Goal: Find specific page/section: Find specific page/section

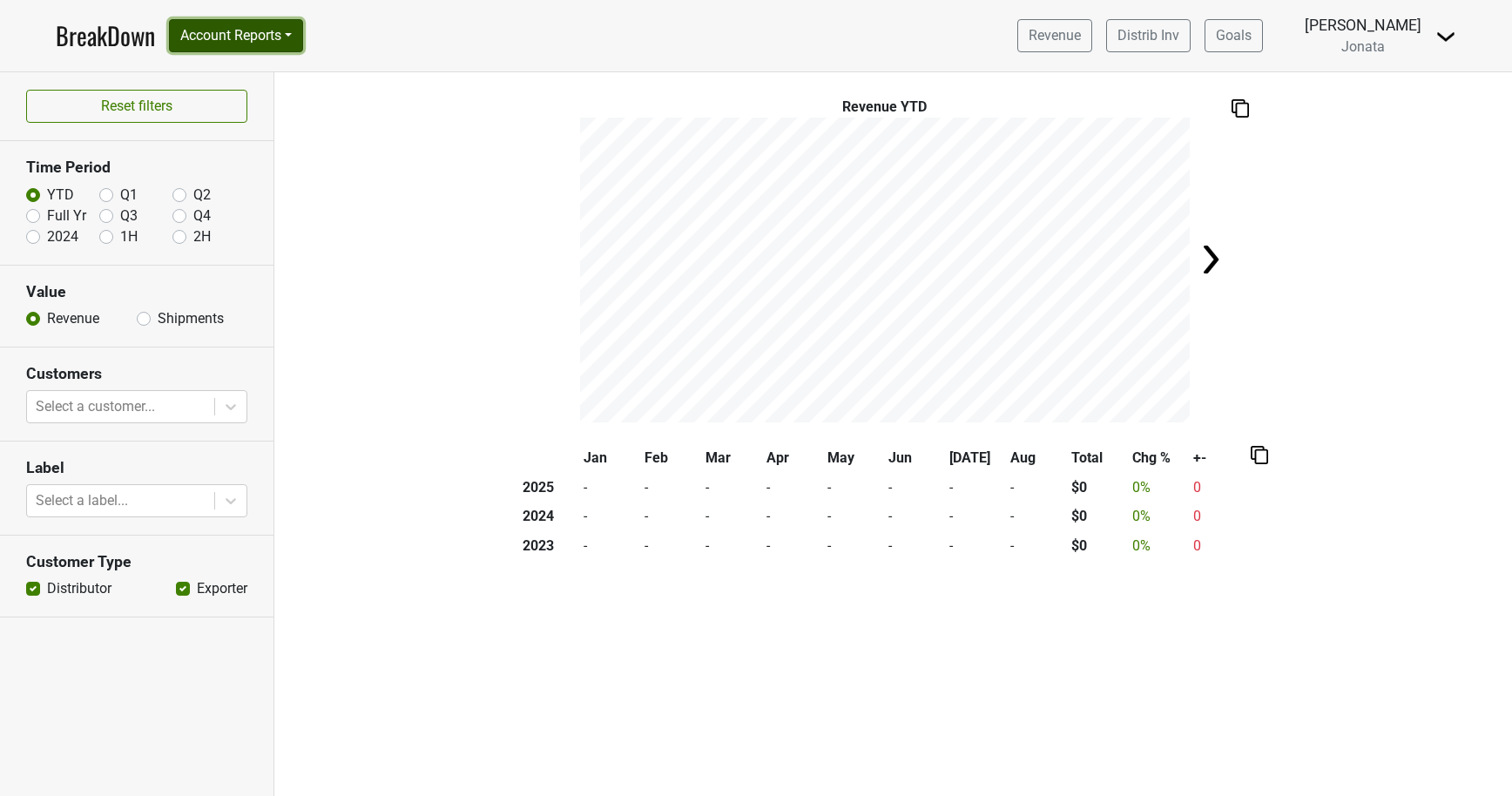
click at [288, 32] on button "Account Reports" at bounding box center [236, 36] width 134 height 33
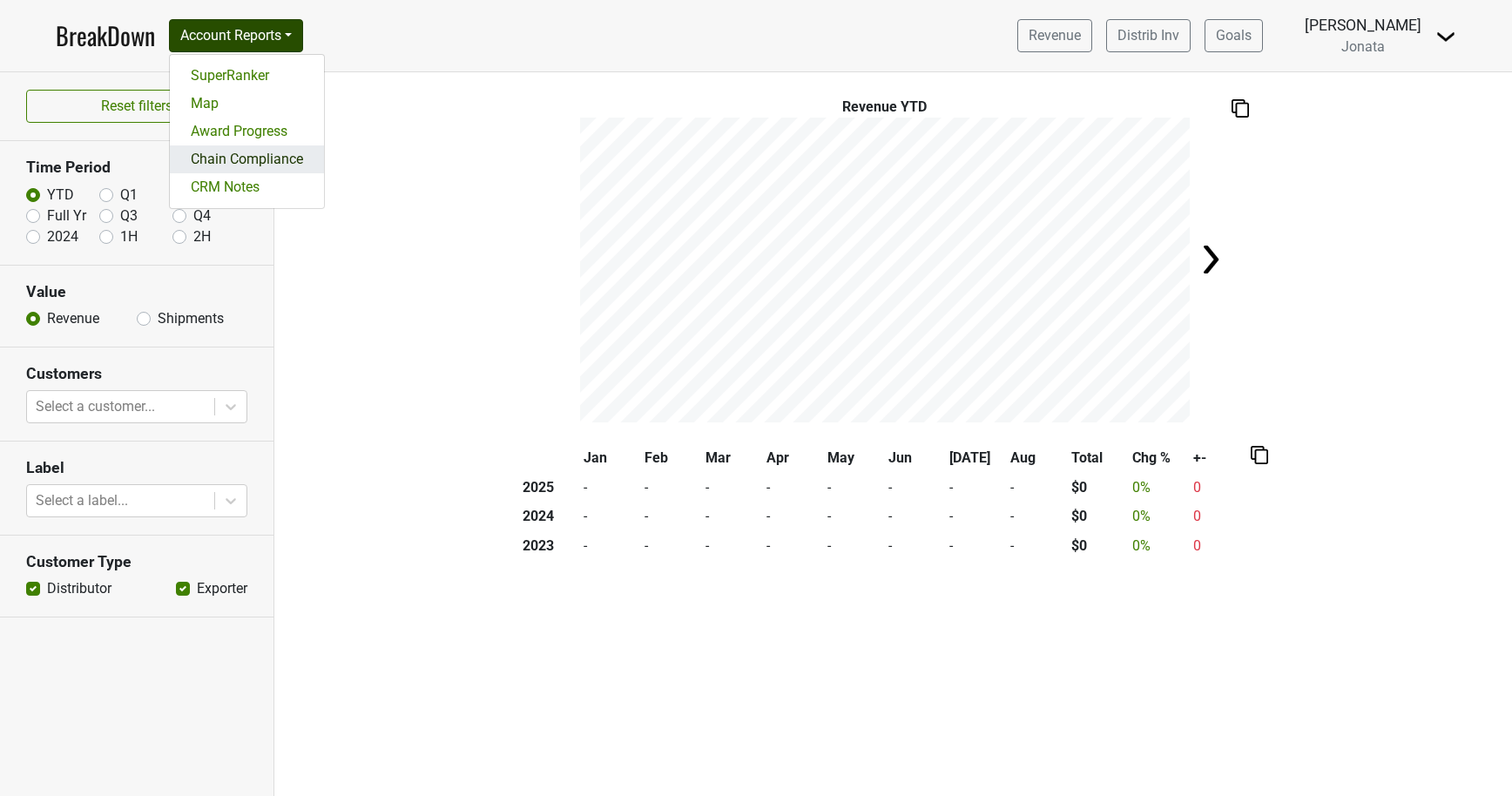
click at [273, 156] on link "Chain Compliance" at bounding box center [247, 159] width 155 height 27
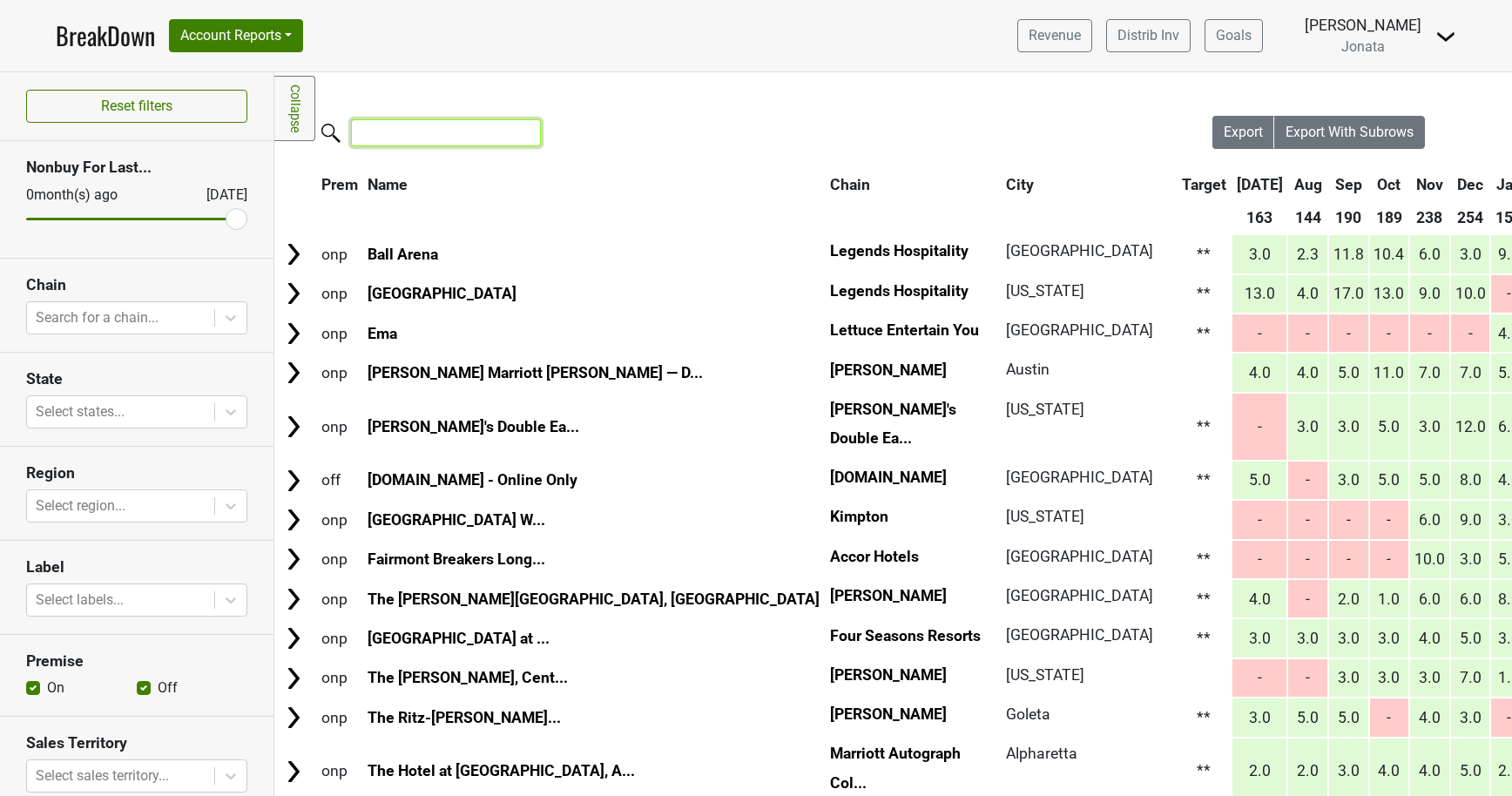
click at [419, 138] on input "search" at bounding box center [446, 133] width 190 height 27
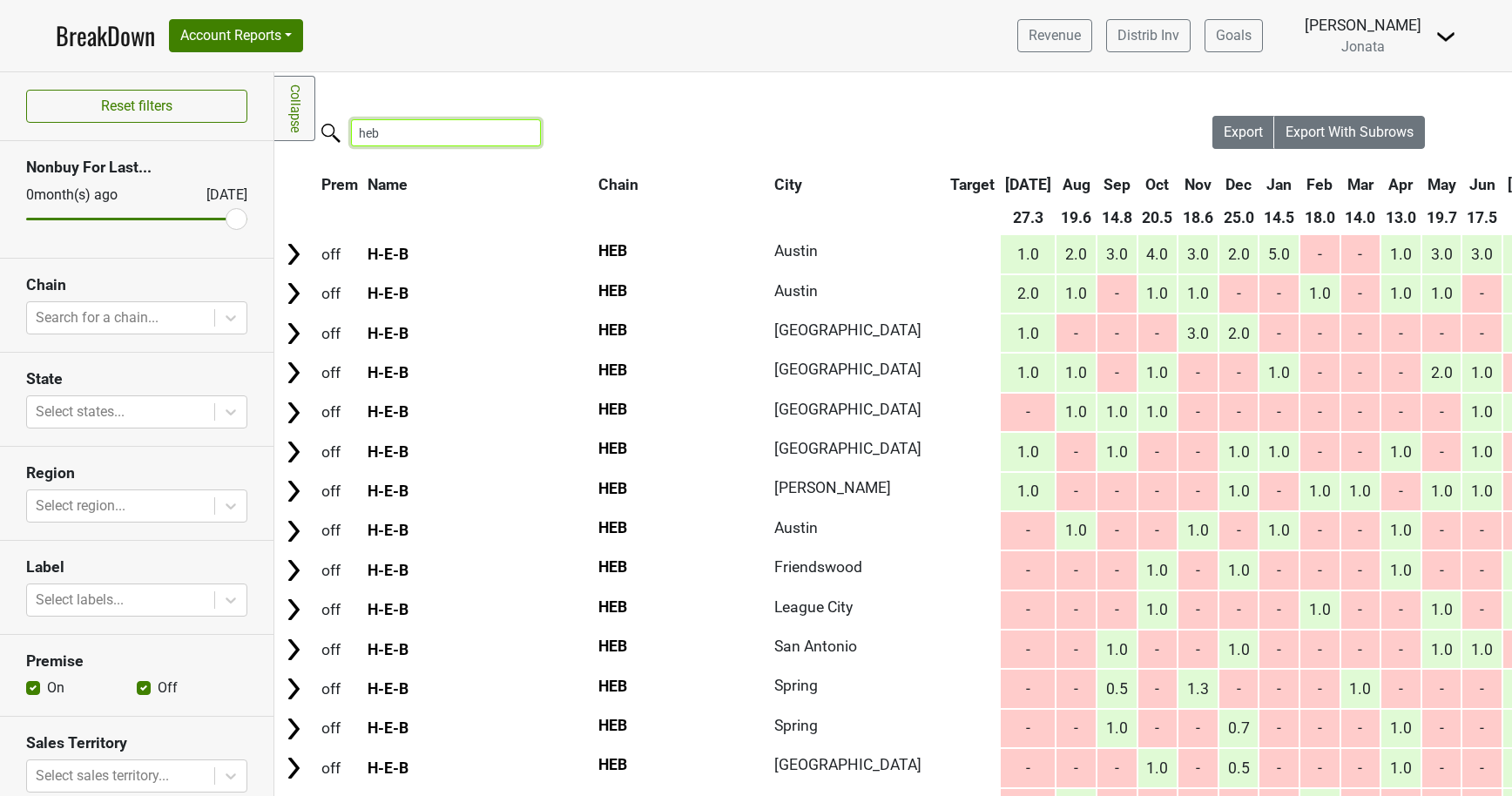
type input "heb"
click at [1449, 37] on img at bounding box center [1445, 37] width 21 height 21
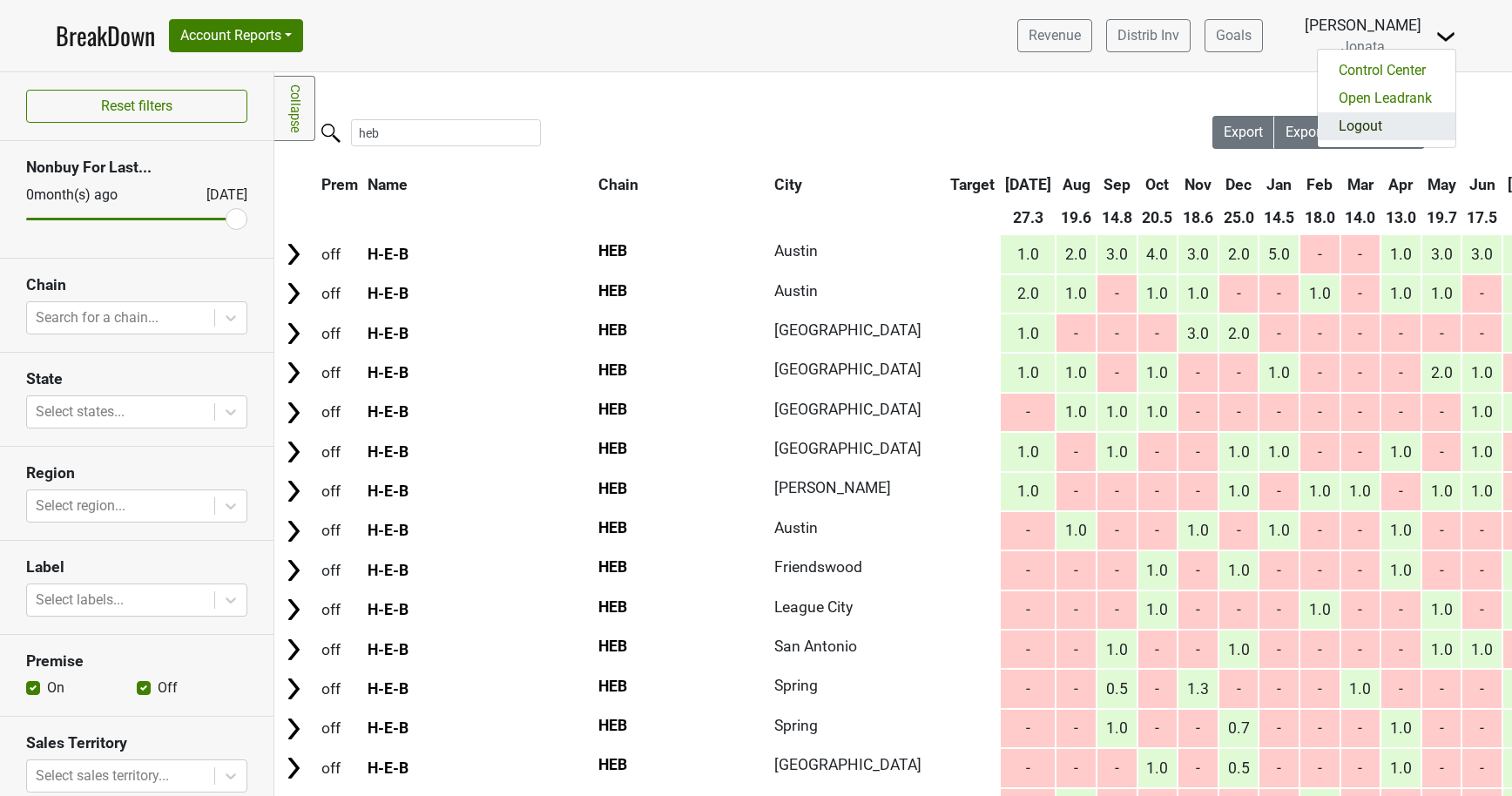
click at [1387, 118] on link "Logout" at bounding box center [1387, 126] width 137 height 27
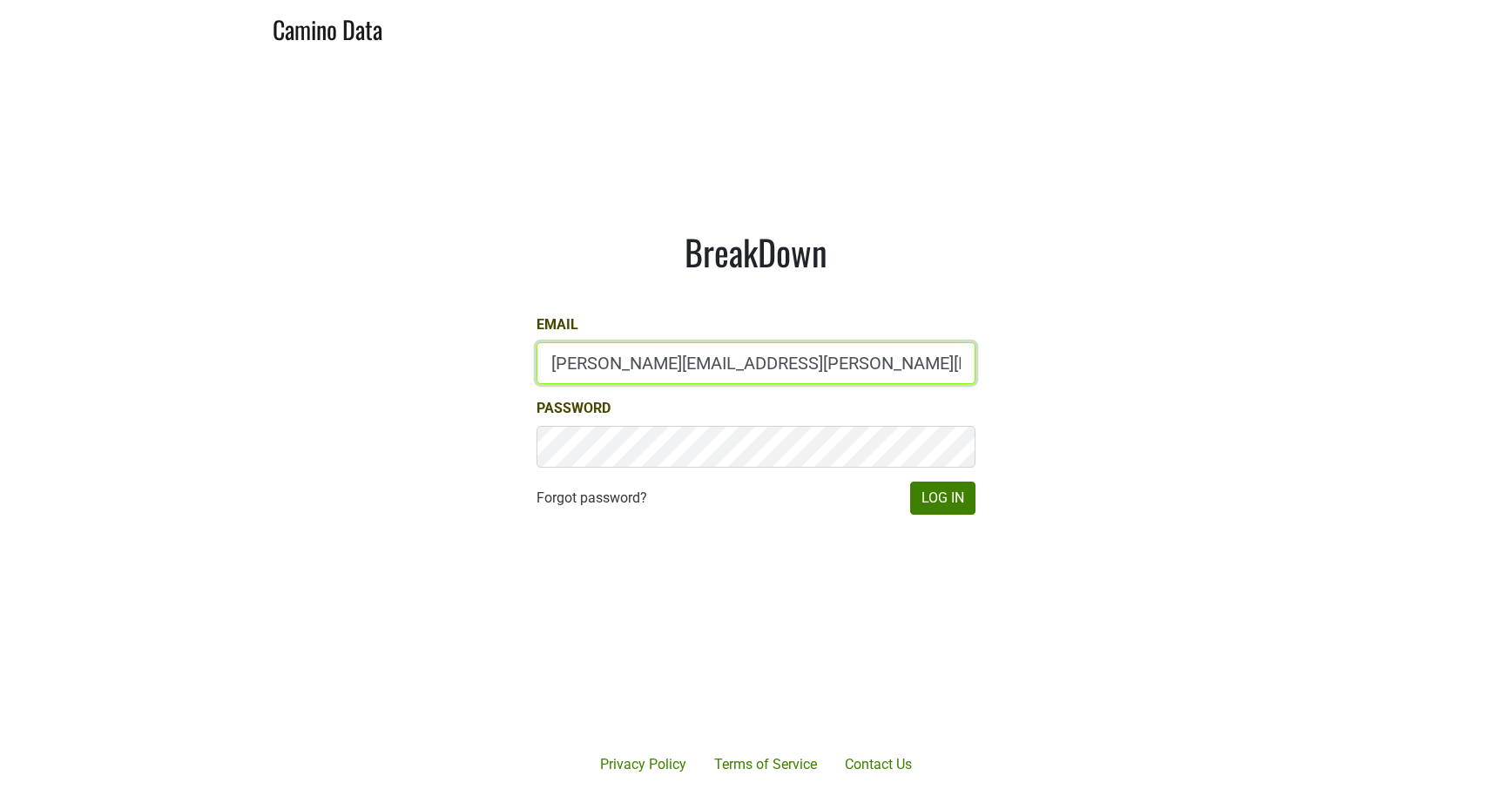
click at [574, 365] on input "paul.trione@lithology.wine" at bounding box center [756, 363] width 439 height 42
click at [631, 369] on input "natalie@" at bounding box center [756, 363] width 439 height 42
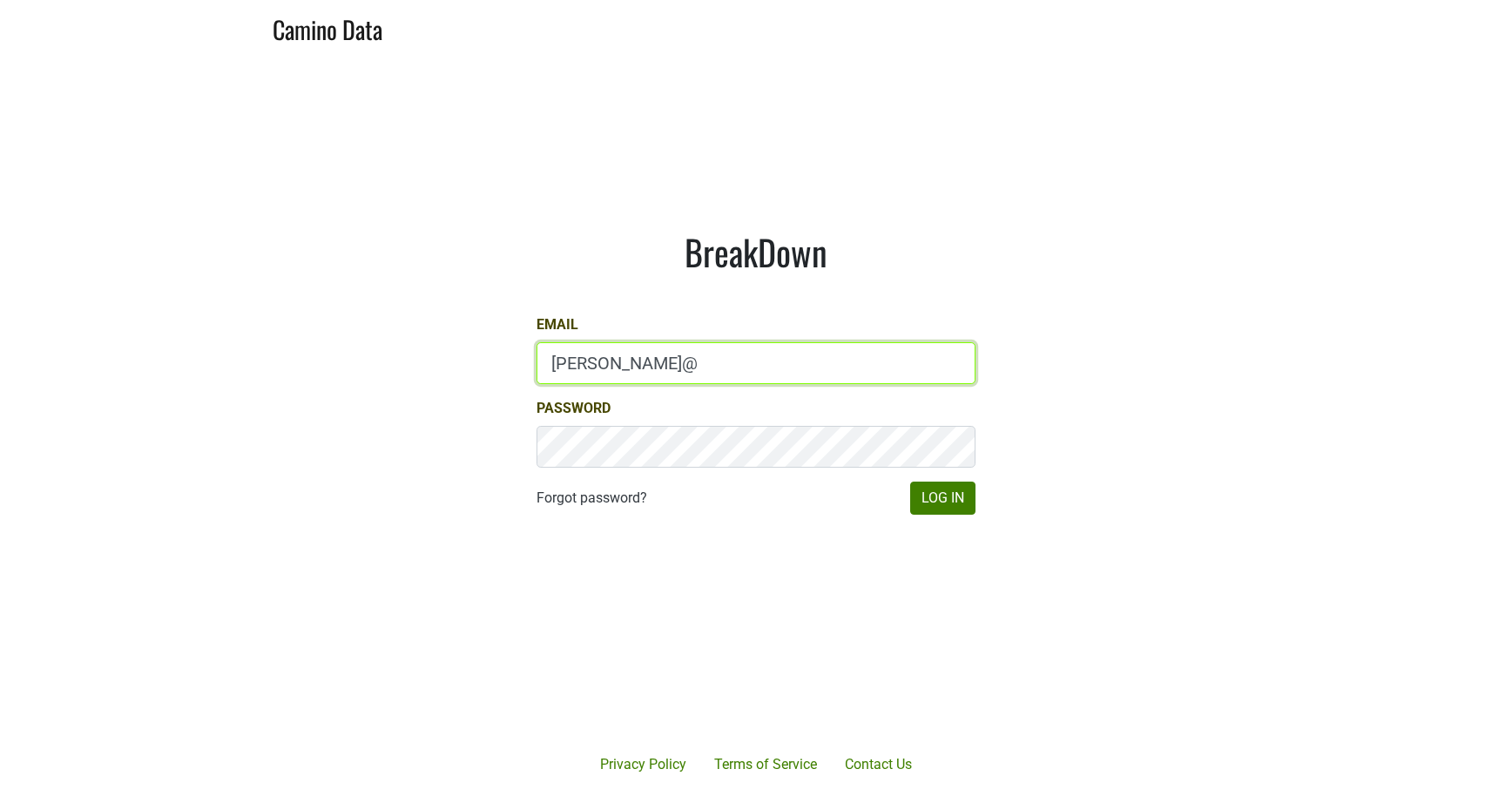
click at [631, 369] on input "natalie@" at bounding box center [756, 363] width 439 height 42
type input "[PERSON_NAME][EMAIL_ADDRESS][DOMAIN_NAME]"
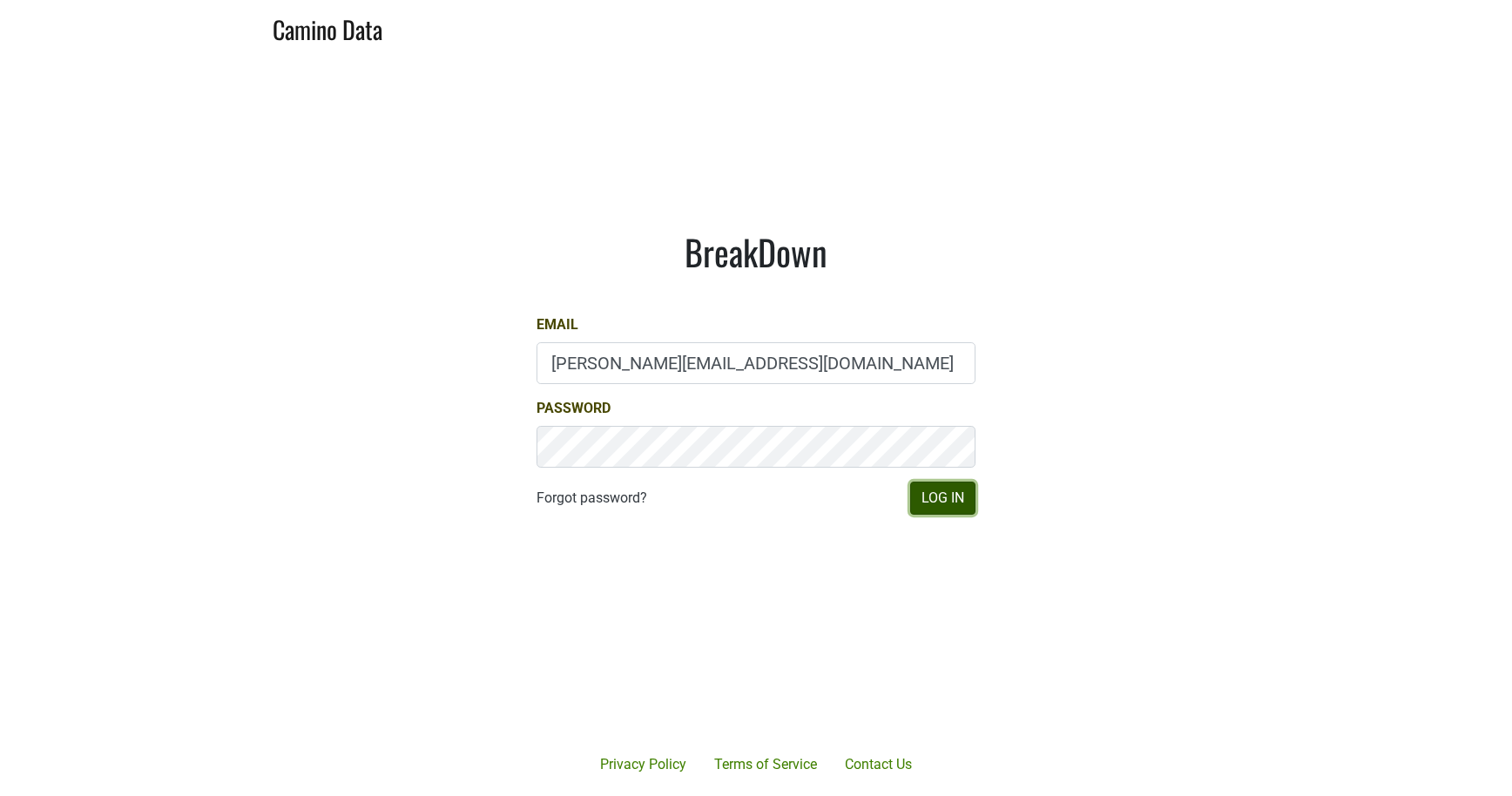
click at [940, 498] on button "Log In" at bounding box center [942, 499] width 65 height 33
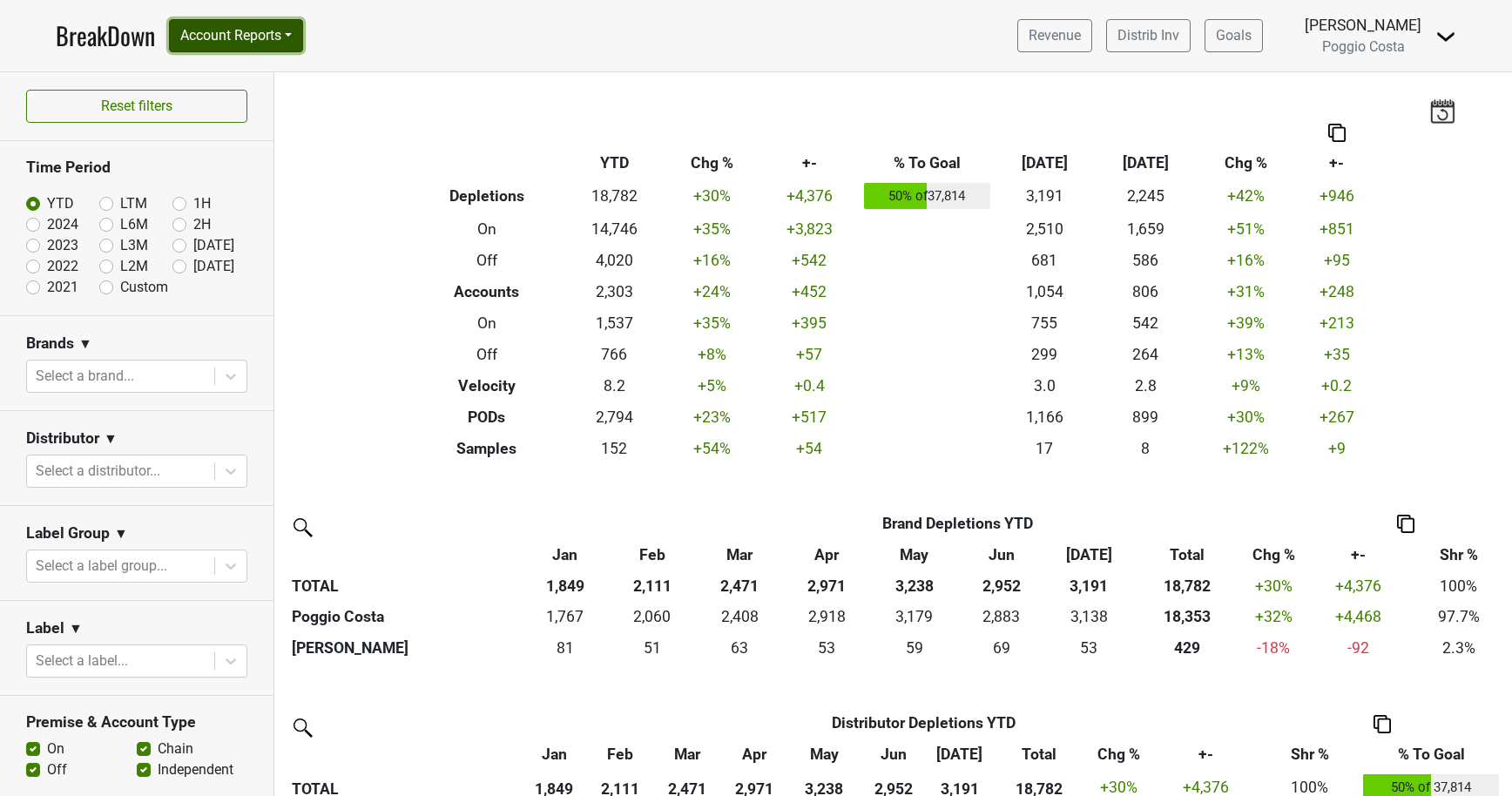
click at [295, 42] on button "Account Reports" at bounding box center [236, 36] width 134 height 33
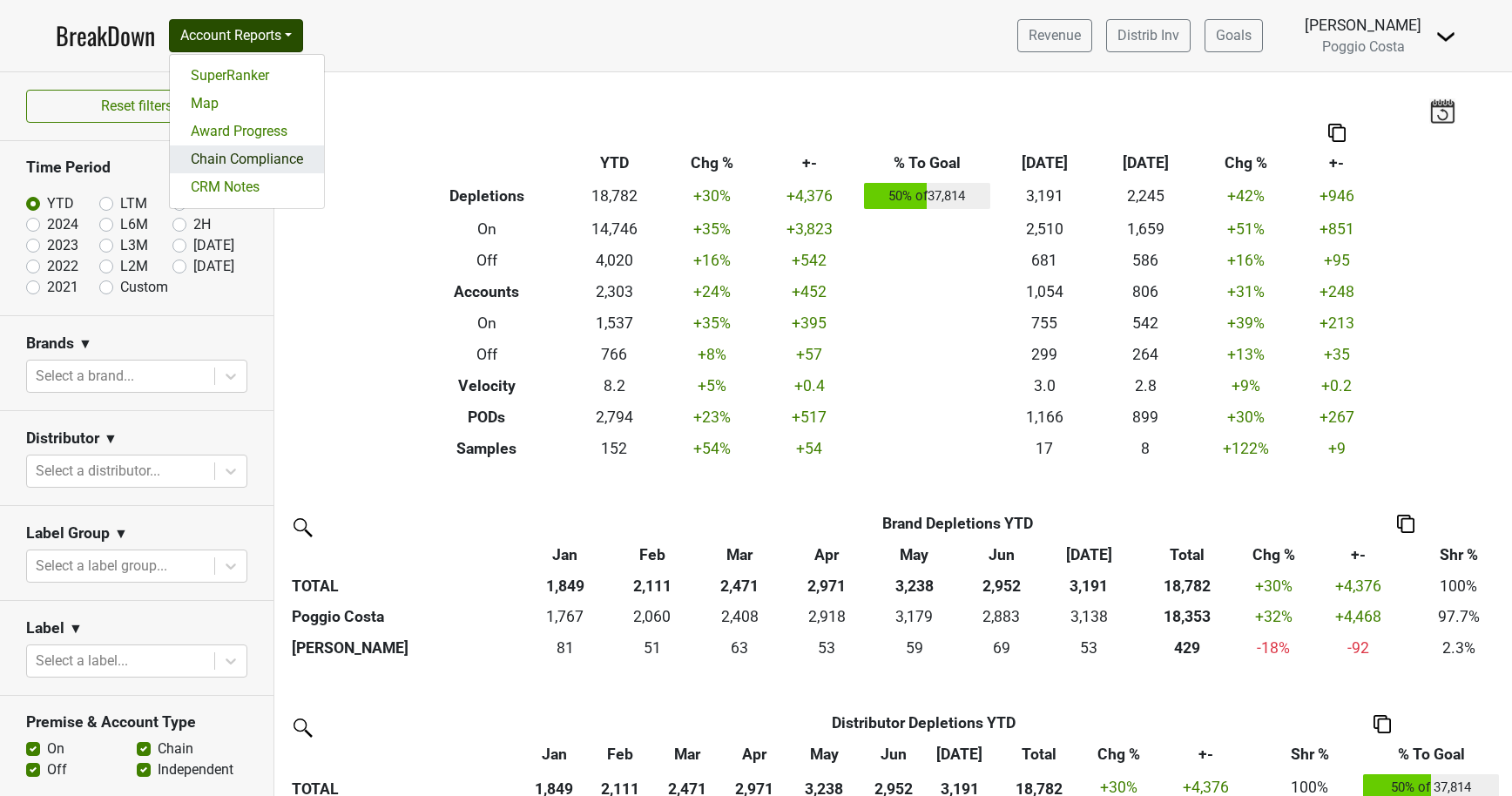
click at [280, 161] on link "Chain Compliance" at bounding box center [247, 159] width 155 height 27
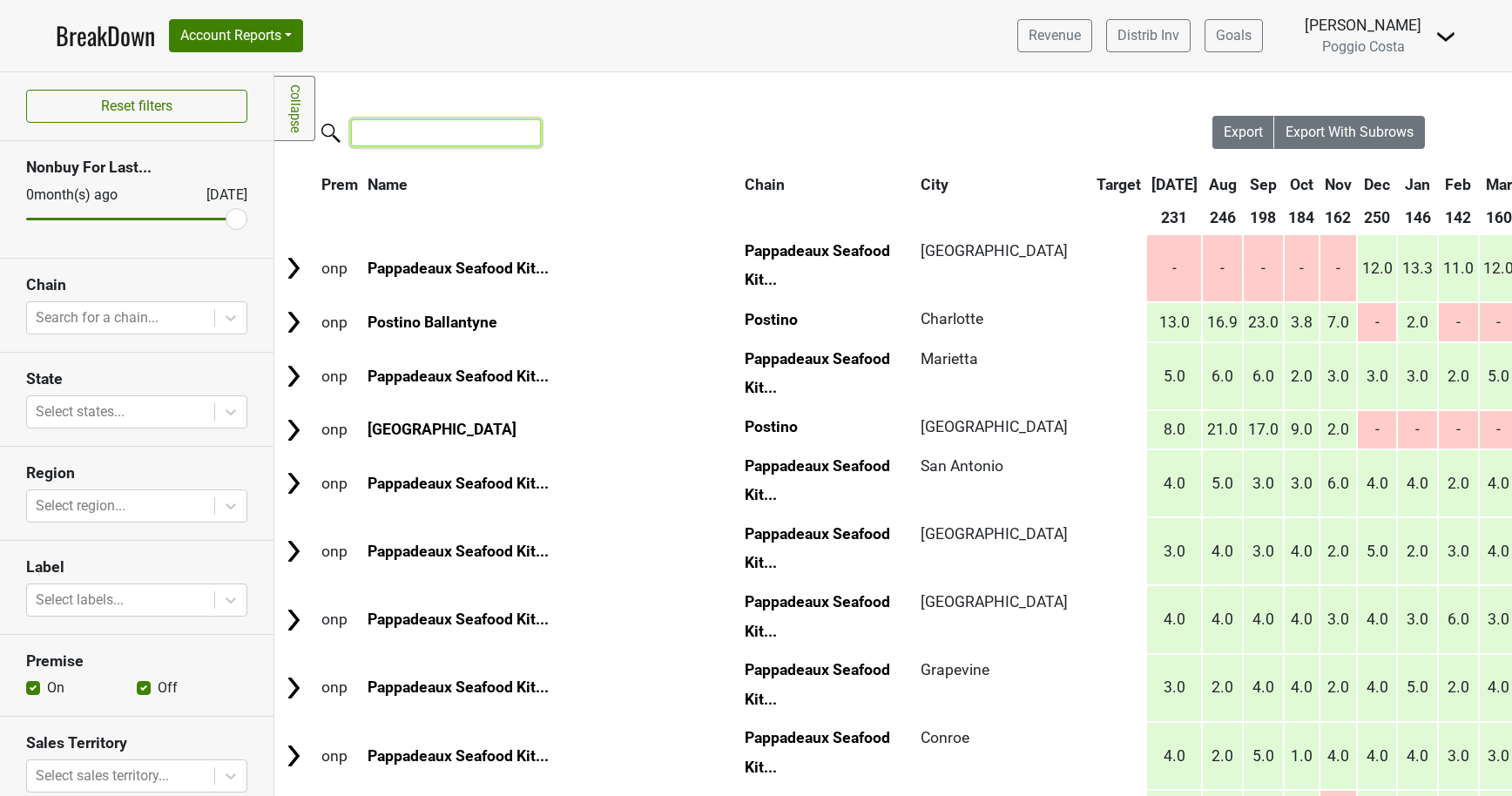
click at [391, 141] on input "search" at bounding box center [446, 133] width 190 height 27
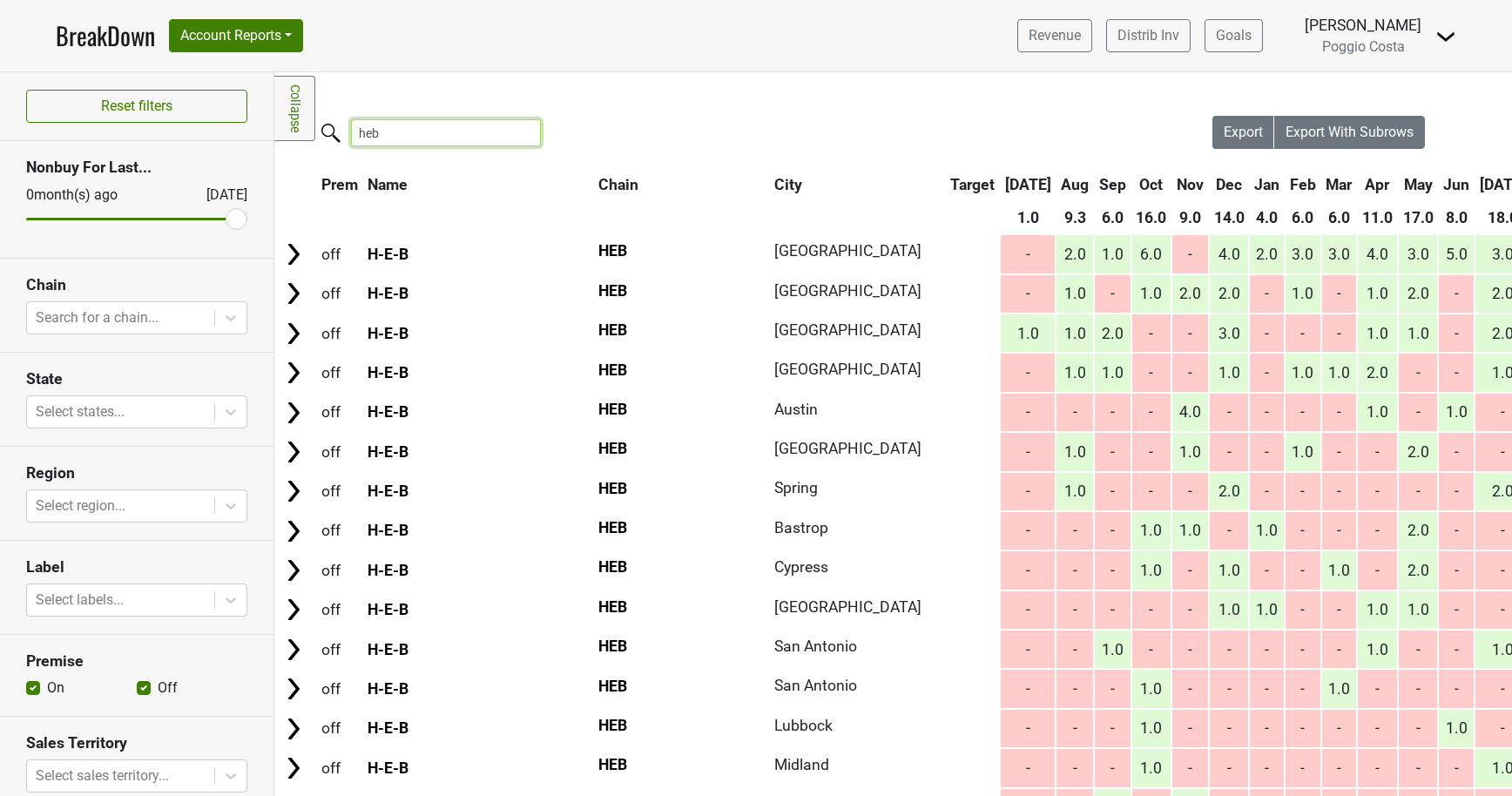
type input "heb"
click at [1449, 34] on img at bounding box center [1445, 37] width 21 height 21
click at [1396, 97] on link "Logout" at bounding box center [1387, 98] width 137 height 27
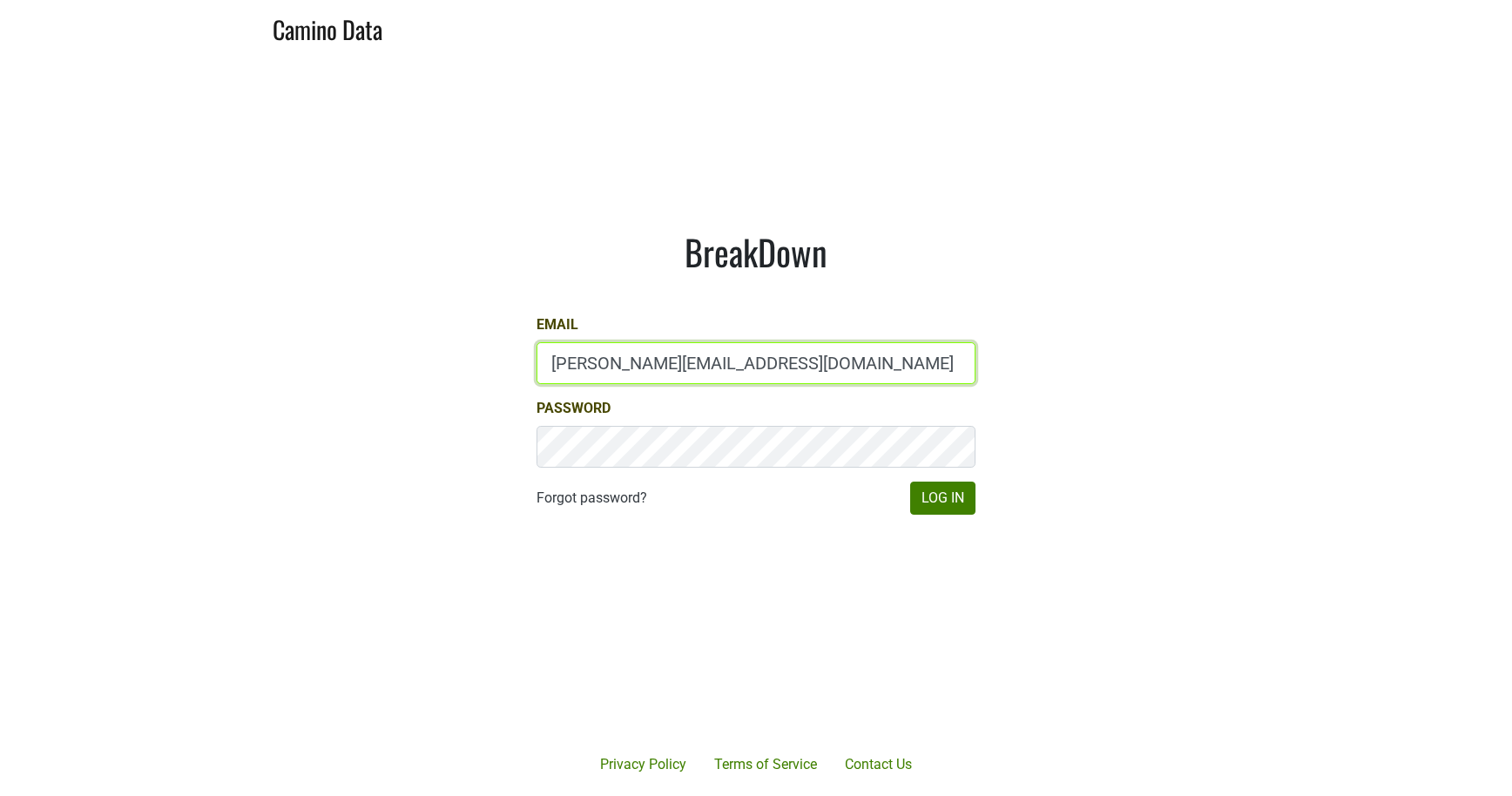
click at [591, 355] on input "[PERSON_NAME][EMAIL_ADDRESS][DOMAIN_NAME]" at bounding box center [756, 363] width 439 height 42
type input "[EMAIL_ADDRESS][DOMAIN_NAME]"
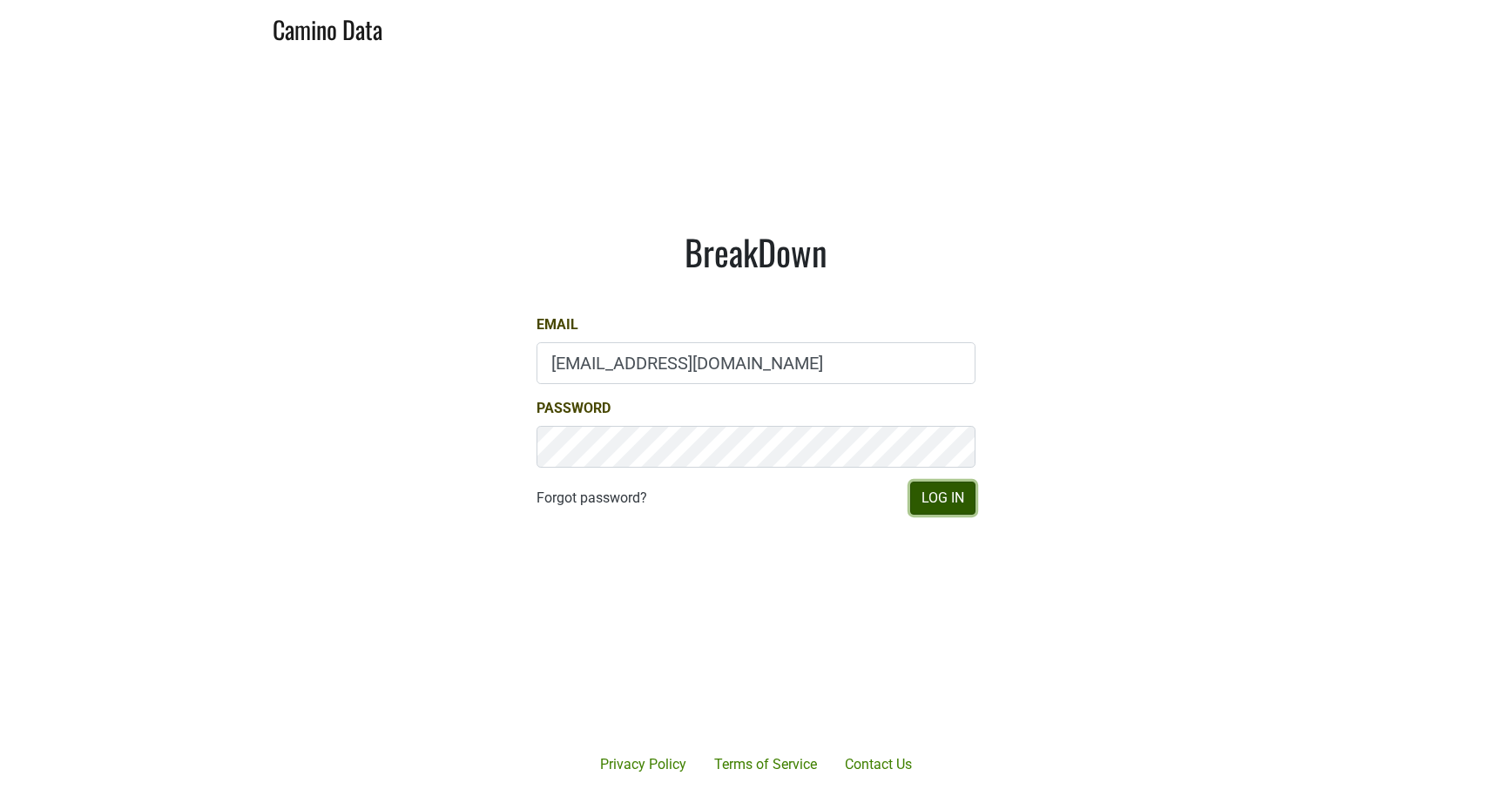
click at [919, 489] on button "Log In" at bounding box center [942, 499] width 65 height 33
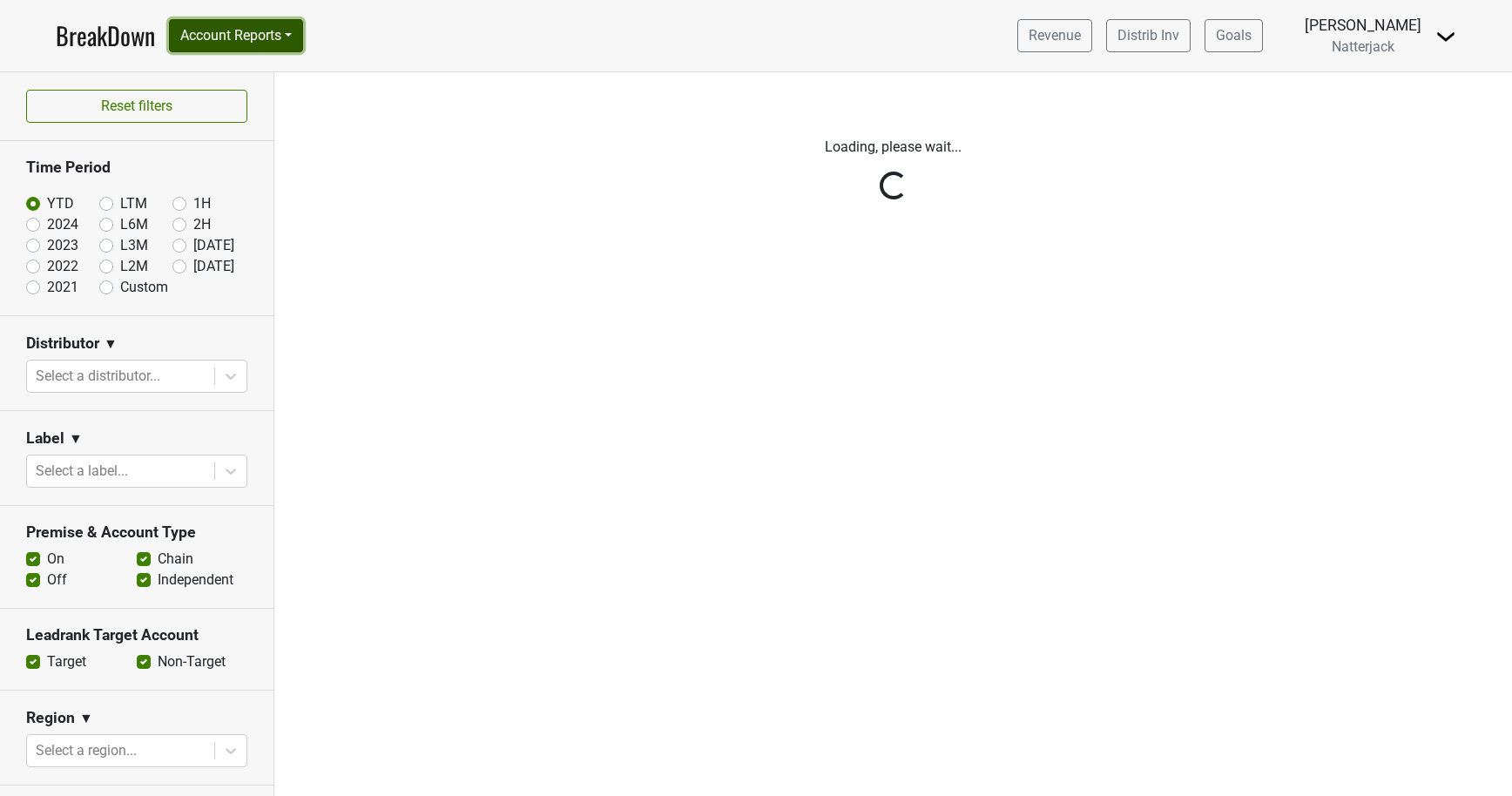
click at [295, 36] on button "Account Reports" at bounding box center [236, 36] width 134 height 33
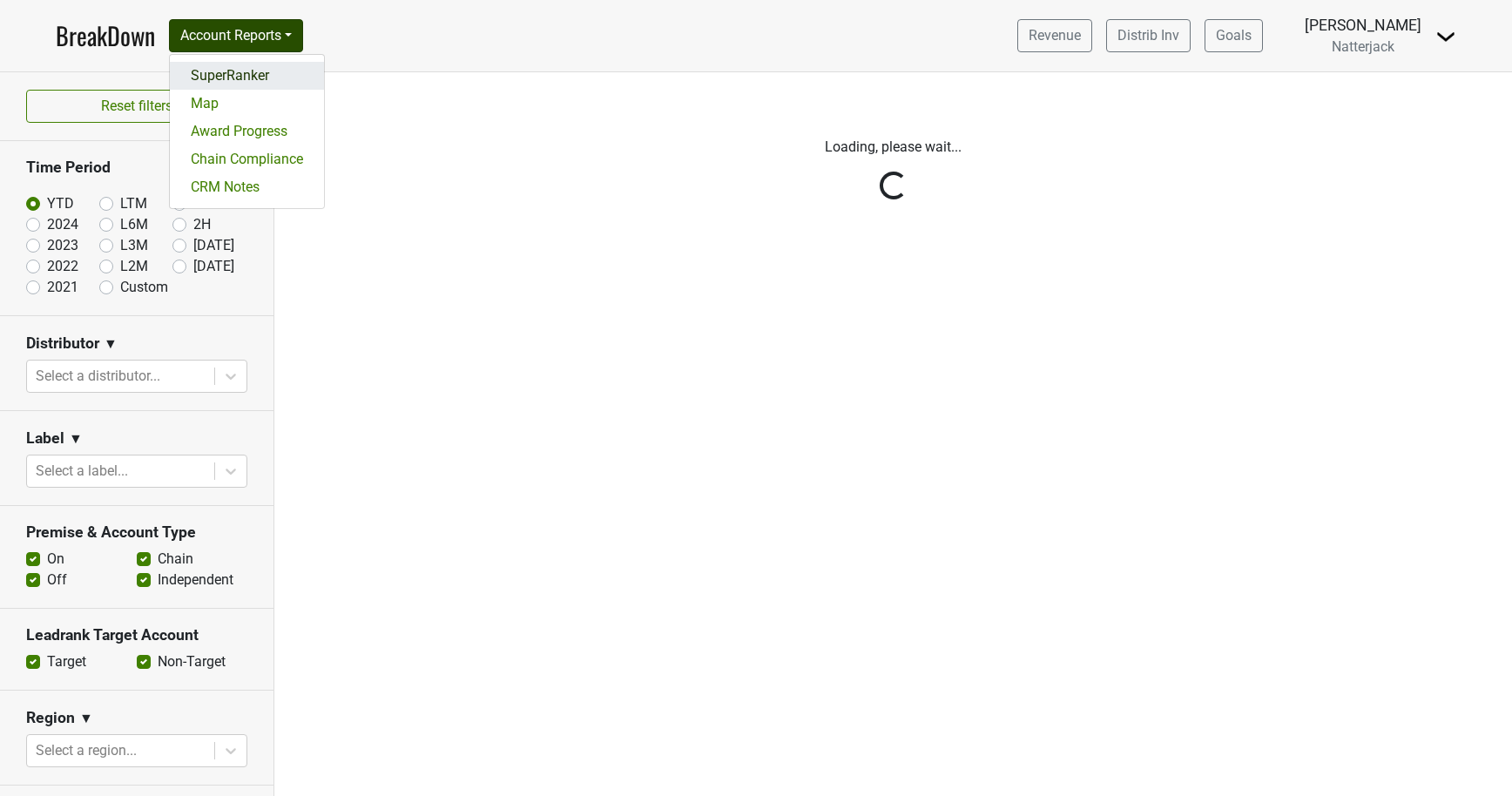
click at [280, 73] on link "SuperRanker" at bounding box center [247, 76] width 155 height 27
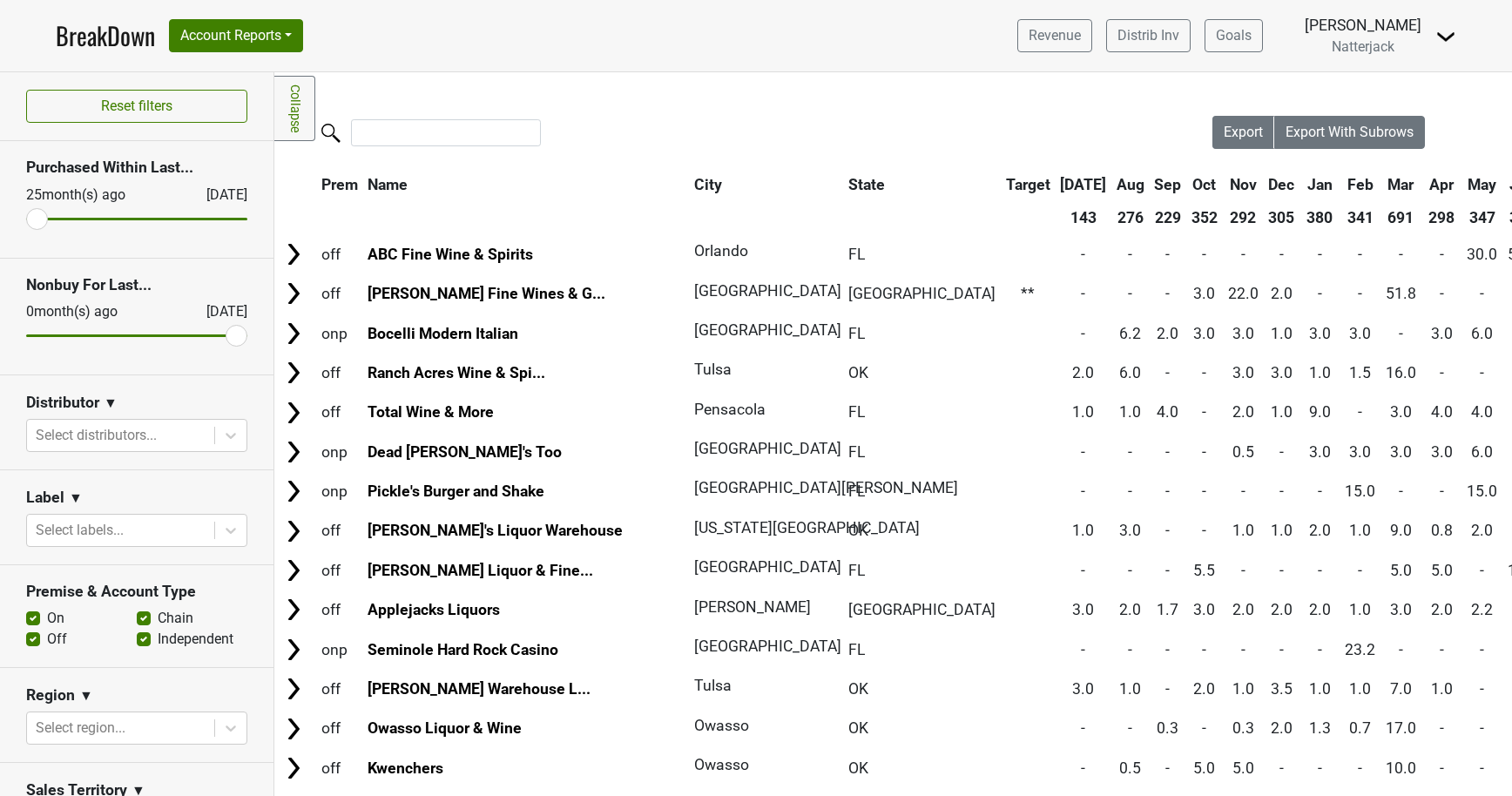
click at [1449, 28] on img at bounding box center [1445, 37] width 21 height 21
click at [1368, 117] on link "Logout" at bounding box center [1387, 126] width 137 height 27
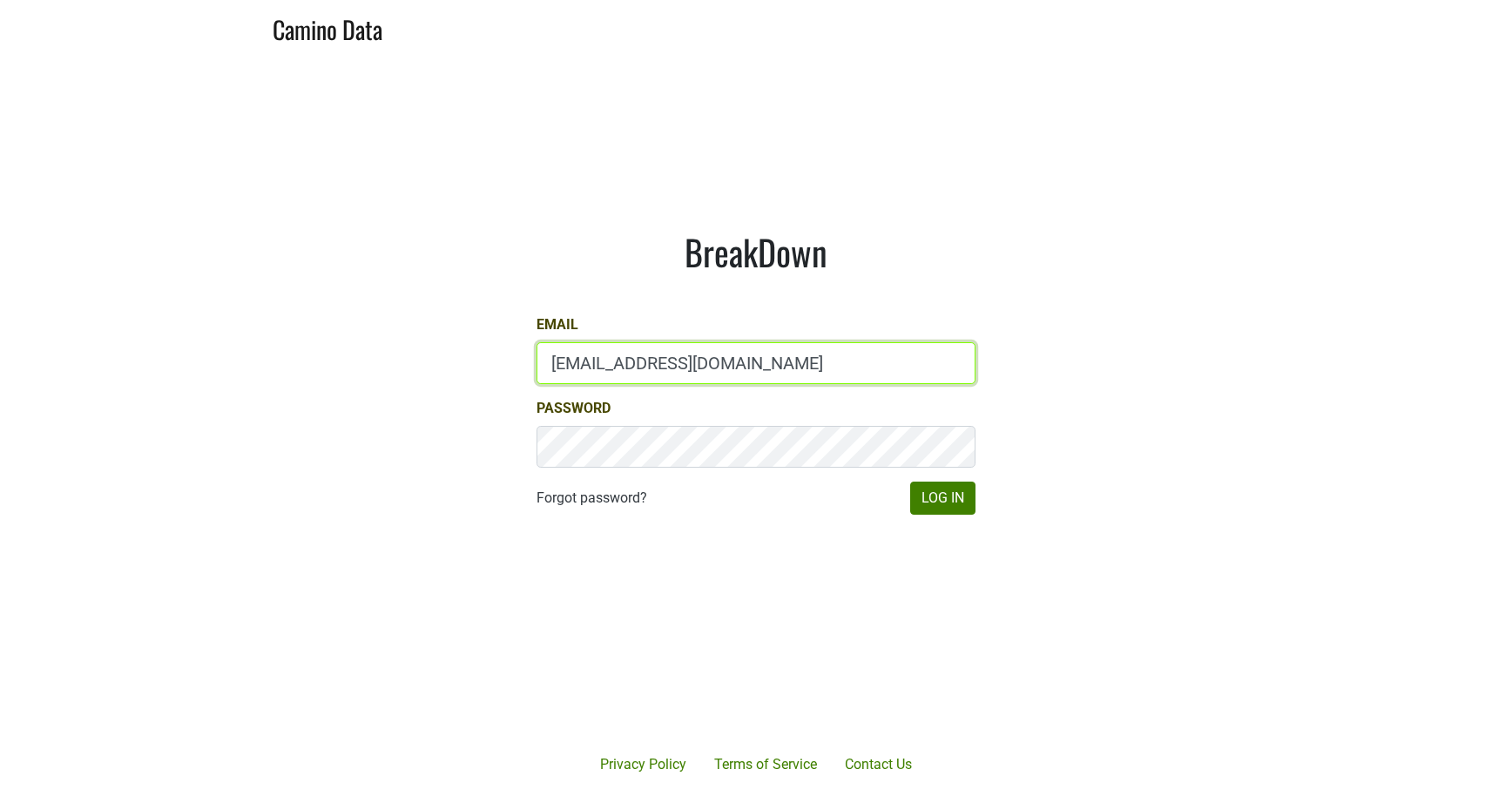
drag, startPoint x: 569, startPoint y: 360, endPoint x: 515, endPoint y: 357, distance: 54.1
click at [515, 357] on div "BreakDown Email [EMAIL_ADDRESS][DOMAIN_NAME] Password Forgot password? Log In" at bounding box center [756, 373] width 522 height 368
type input "[EMAIL_ADDRESS][DOMAIN_NAME]"
click at [910, 482] on button "Log In" at bounding box center [942, 499] width 65 height 33
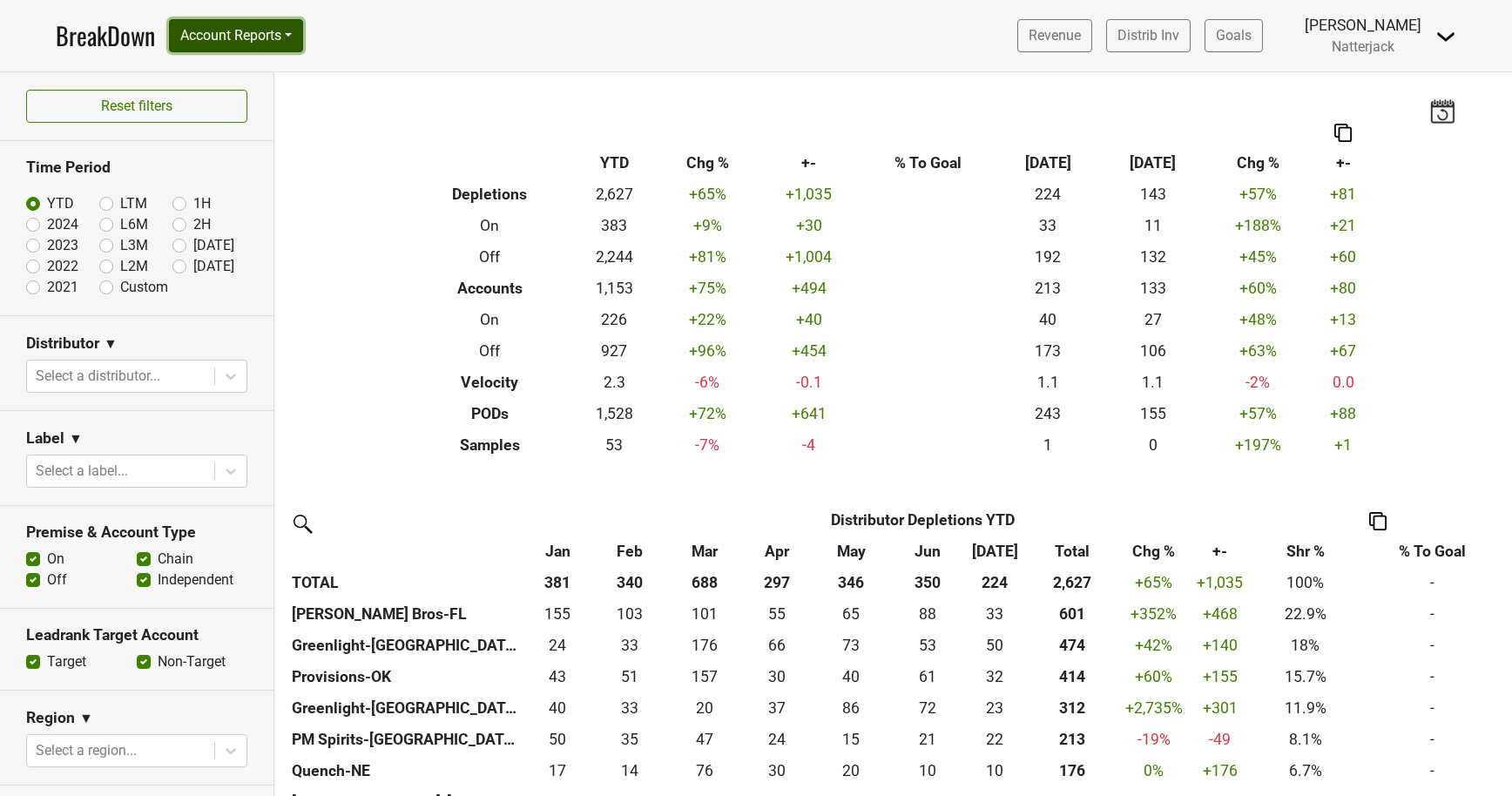
click at [280, 31] on button "Account Reports" at bounding box center [236, 36] width 134 height 33
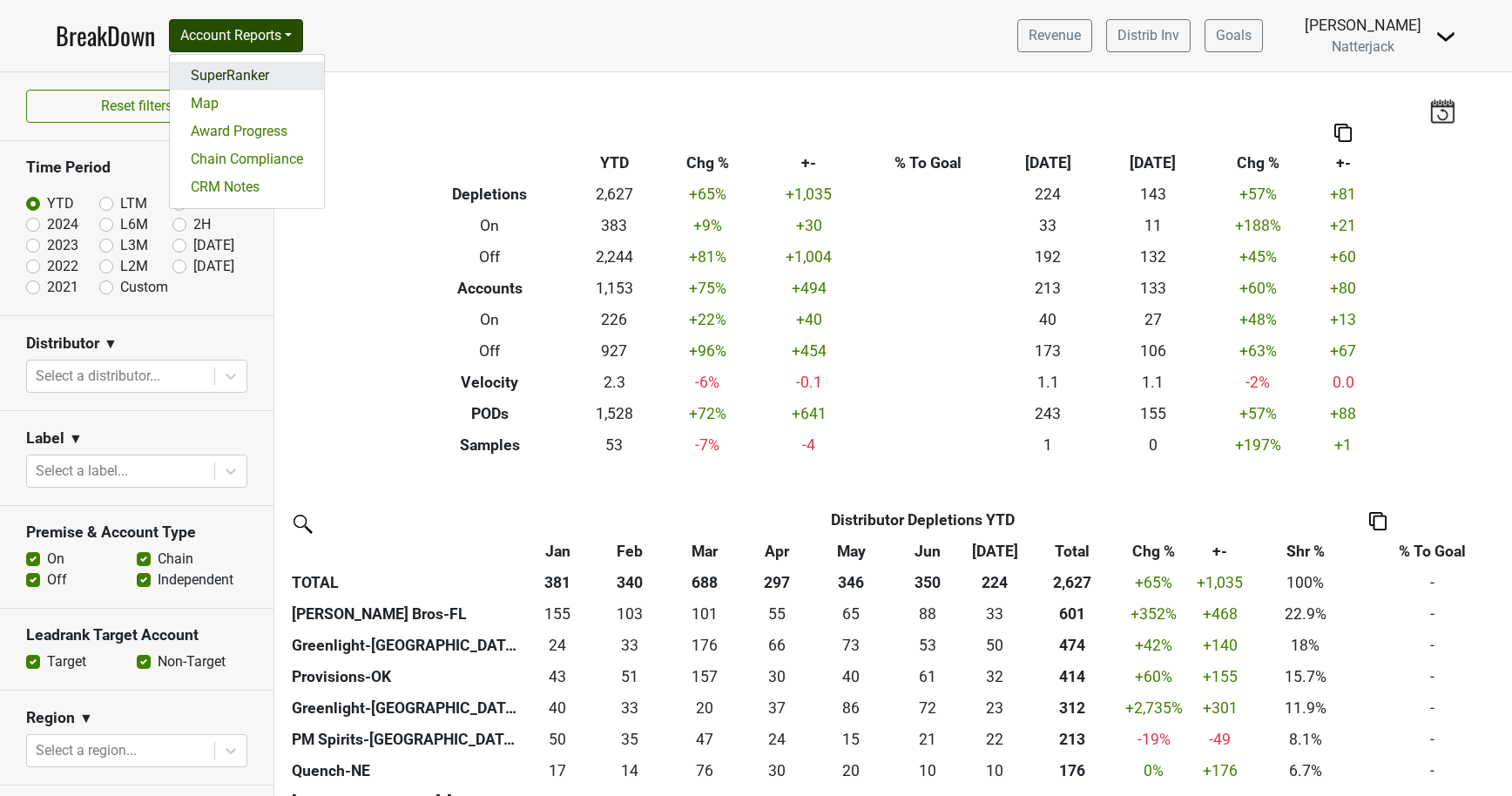
click at [270, 70] on link "SuperRanker" at bounding box center [247, 76] width 155 height 27
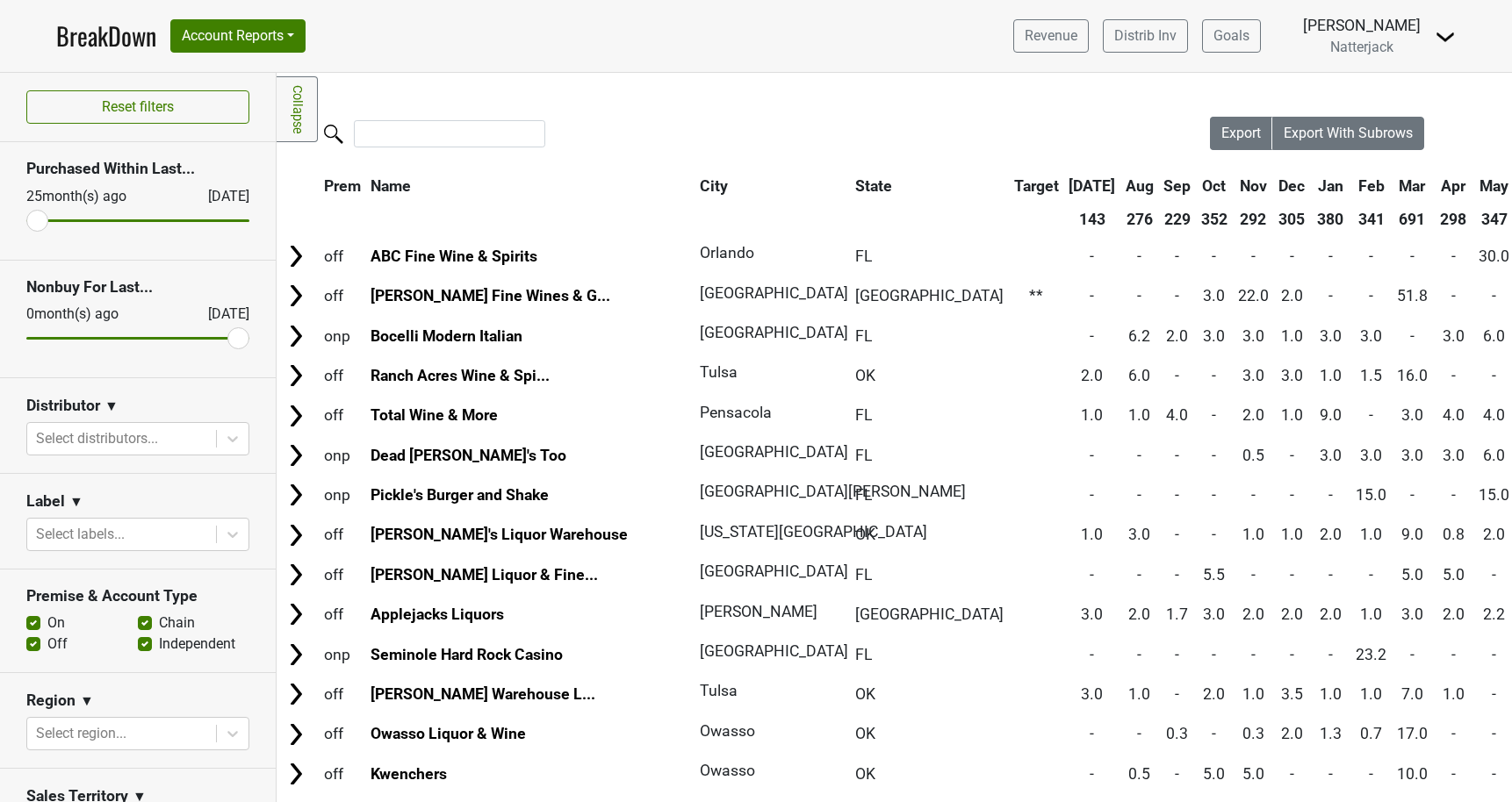
click at [1443, 30] on img at bounding box center [1445, 37] width 21 height 21
click at [1401, 124] on link "Logout" at bounding box center [1385, 127] width 138 height 28
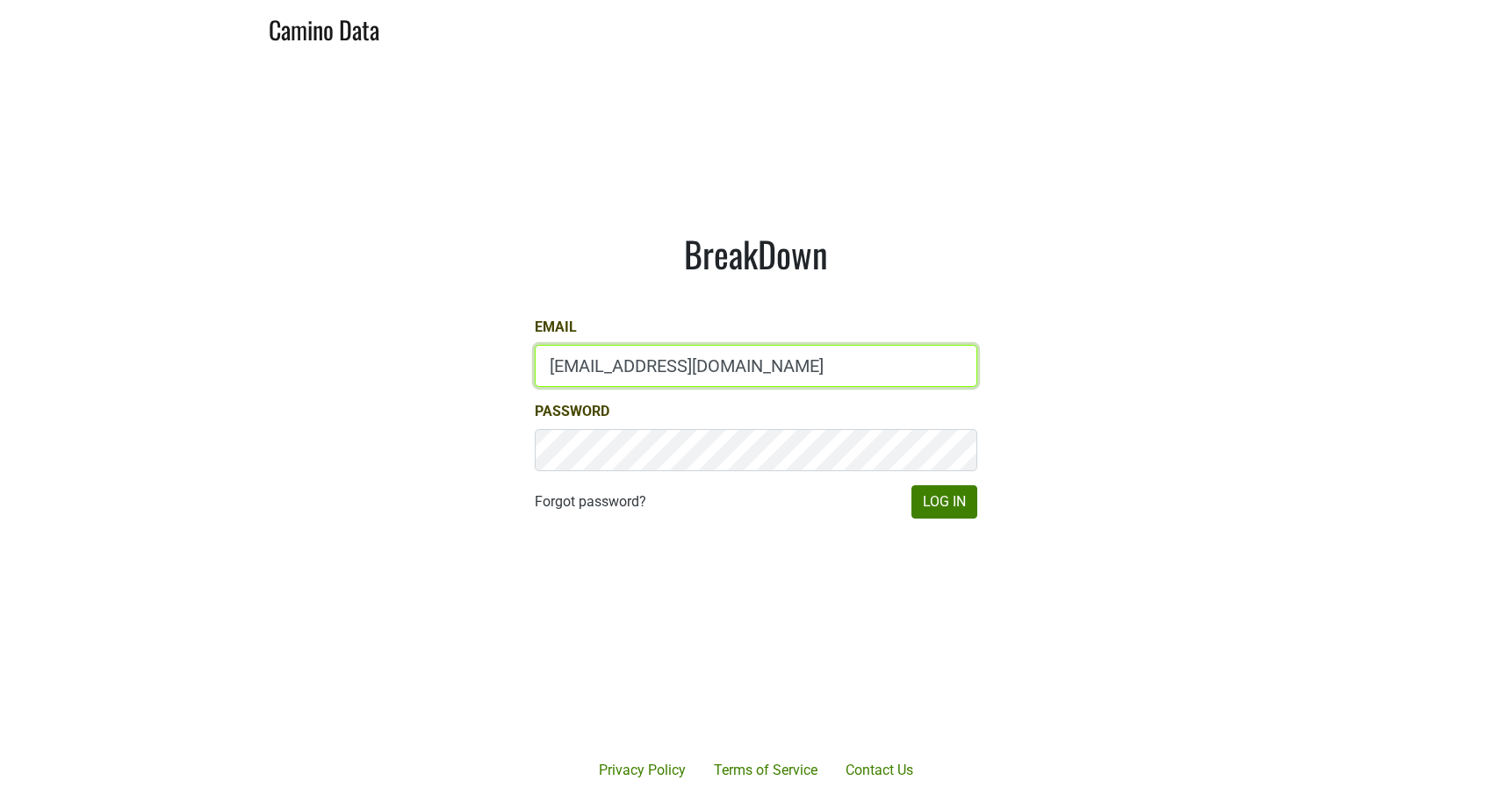
click at [660, 358] on input "gs@natterjack.com" at bounding box center [756, 366] width 443 height 42
type input "drewstapp@jonata.com"
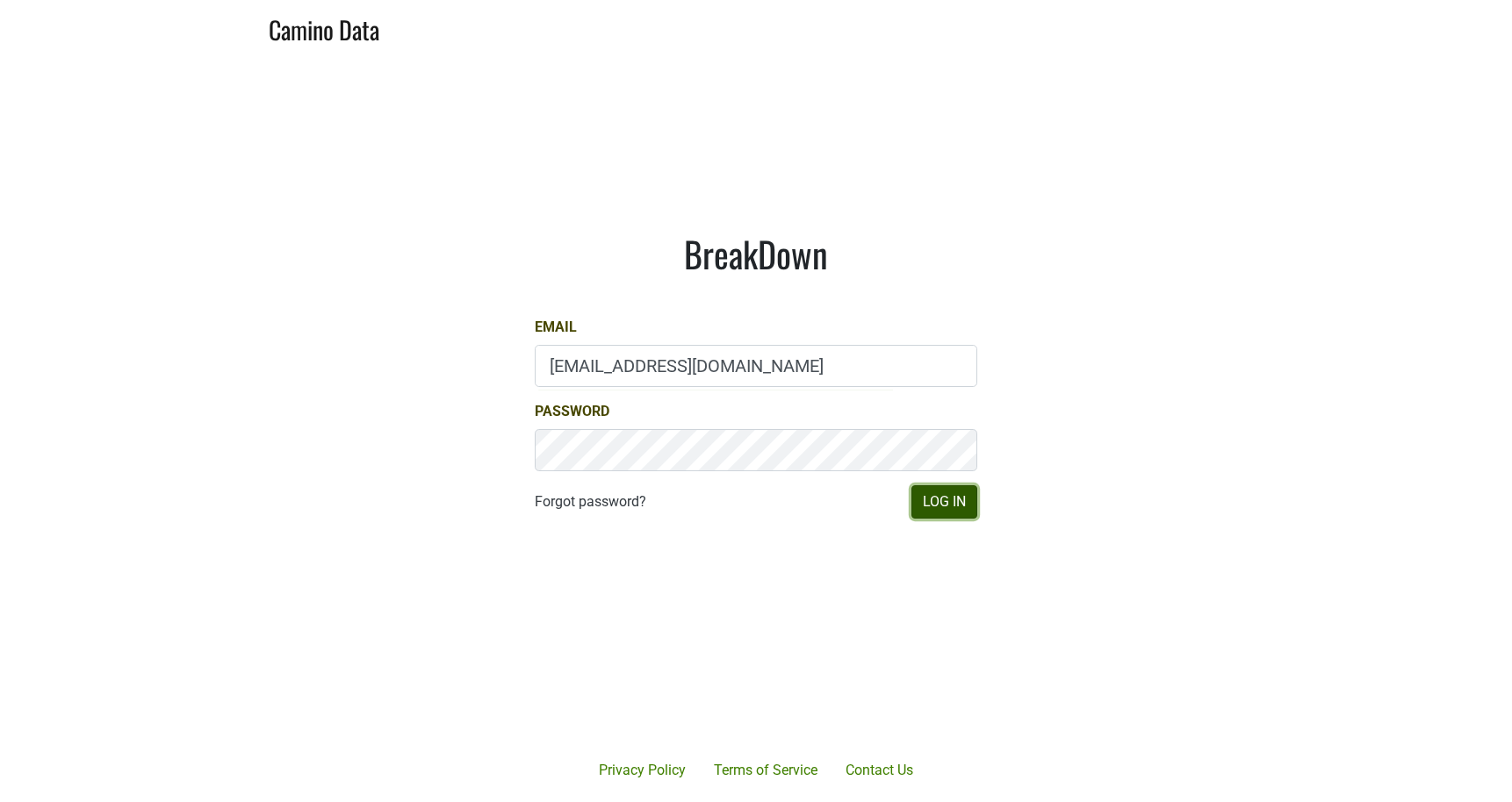
click at [925, 499] on button "Log In" at bounding box center [943, 502] width 65 height 33
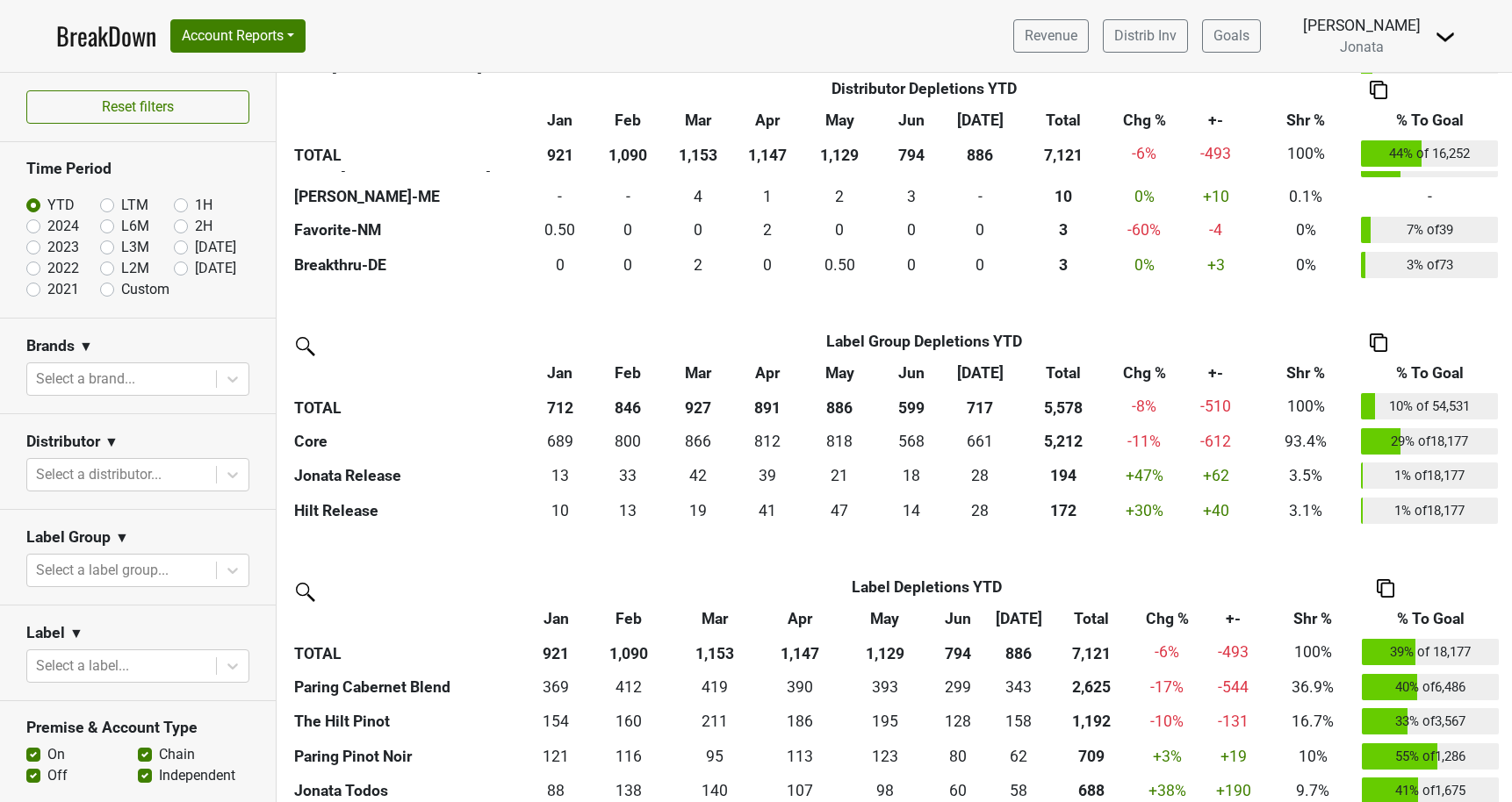
scroll to position [1754, 0]
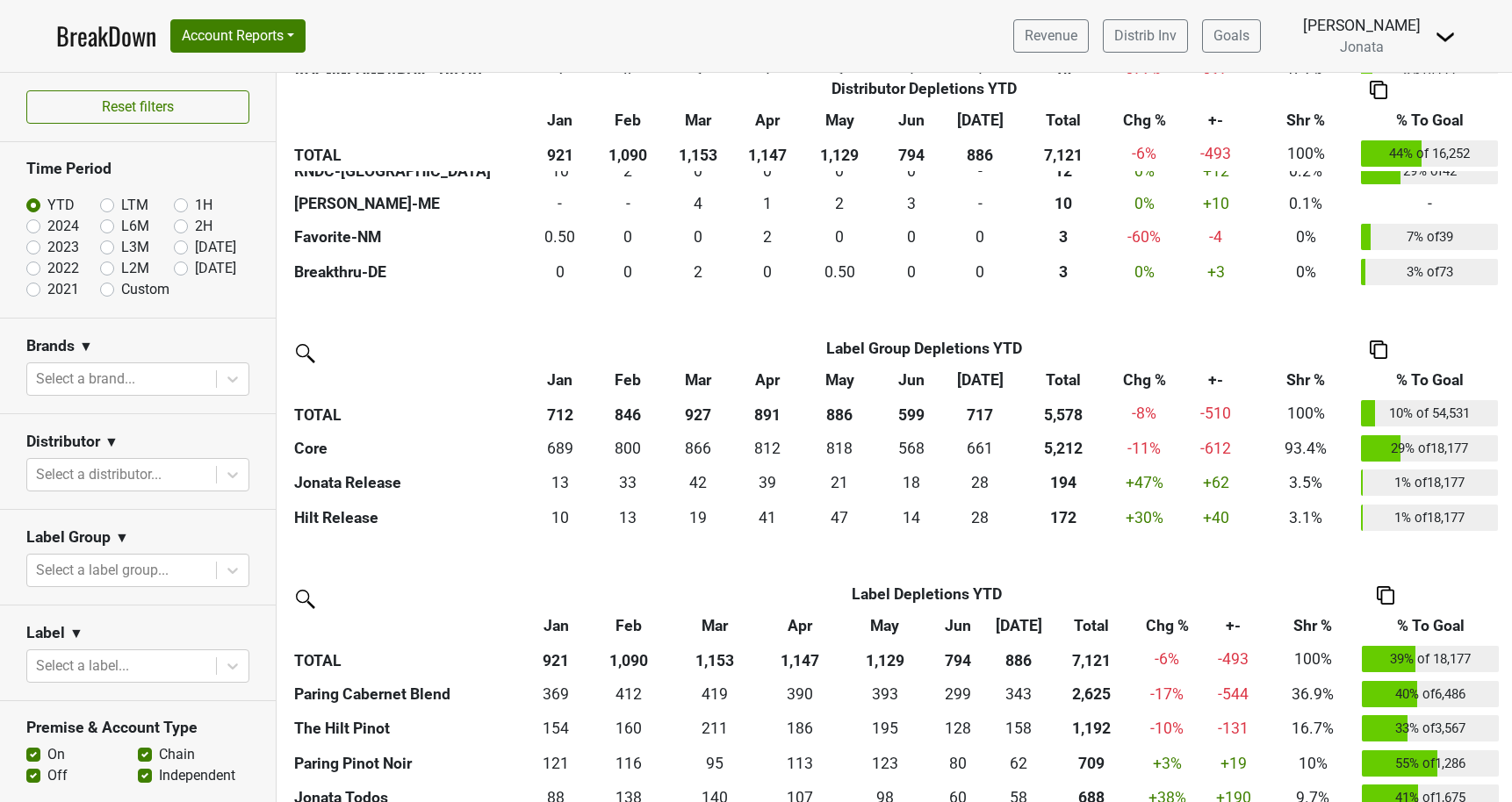
click at [1435, 36] on img at bounding box center [1445, 37] width 21 height 21
click at [1371, 126] on link "Logout" at bounding box center [1385, 127] width 138 height 28
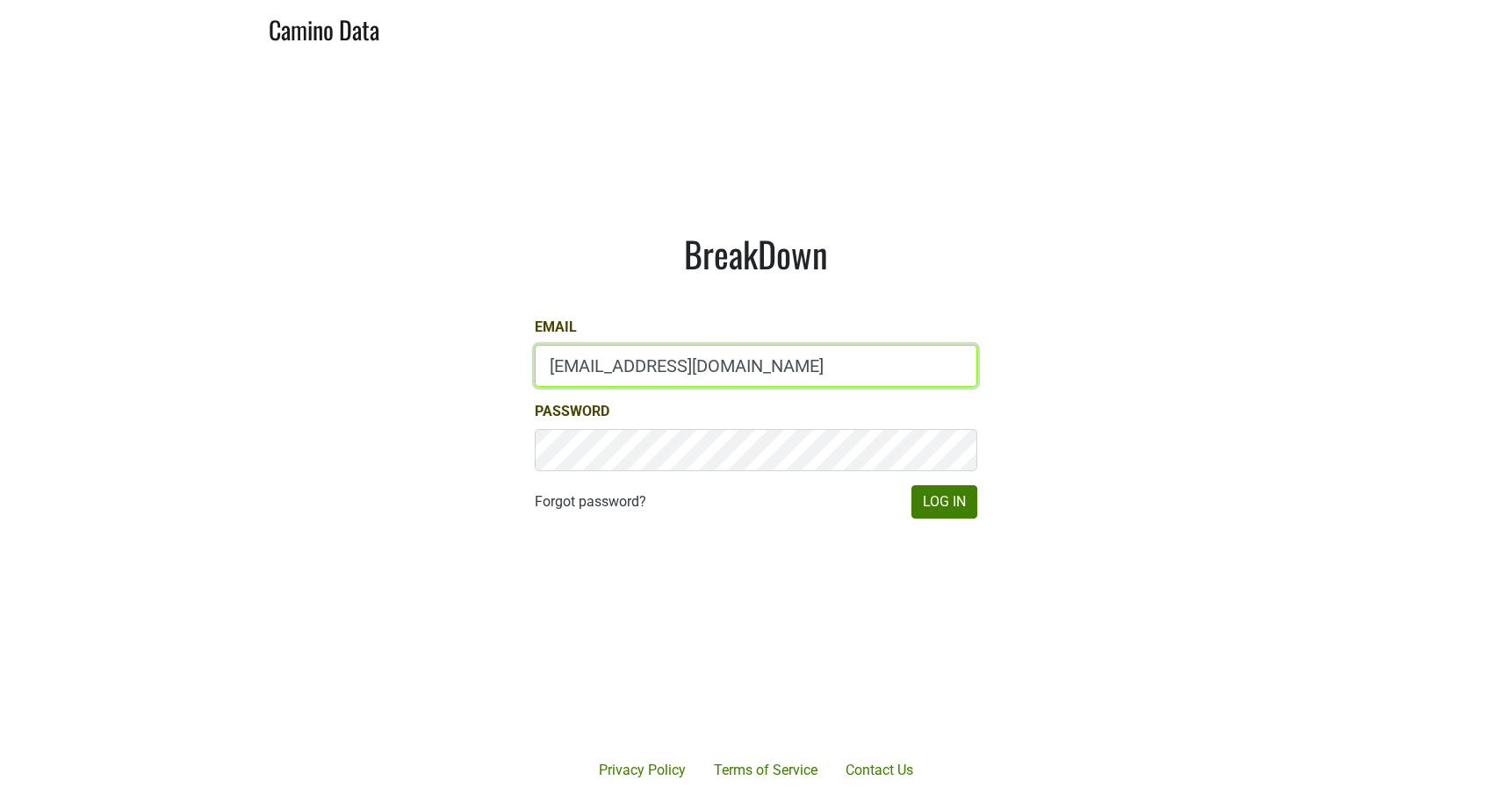
click at [573, 367] on input "[EMAIL_ADDRESS][DOMAIN_NAME]" at bounding box center [756, 366] width 443 height 42
type input "[PERSON_NAME][EMAIL_ADDRESS][DOMAIN_NAME]"
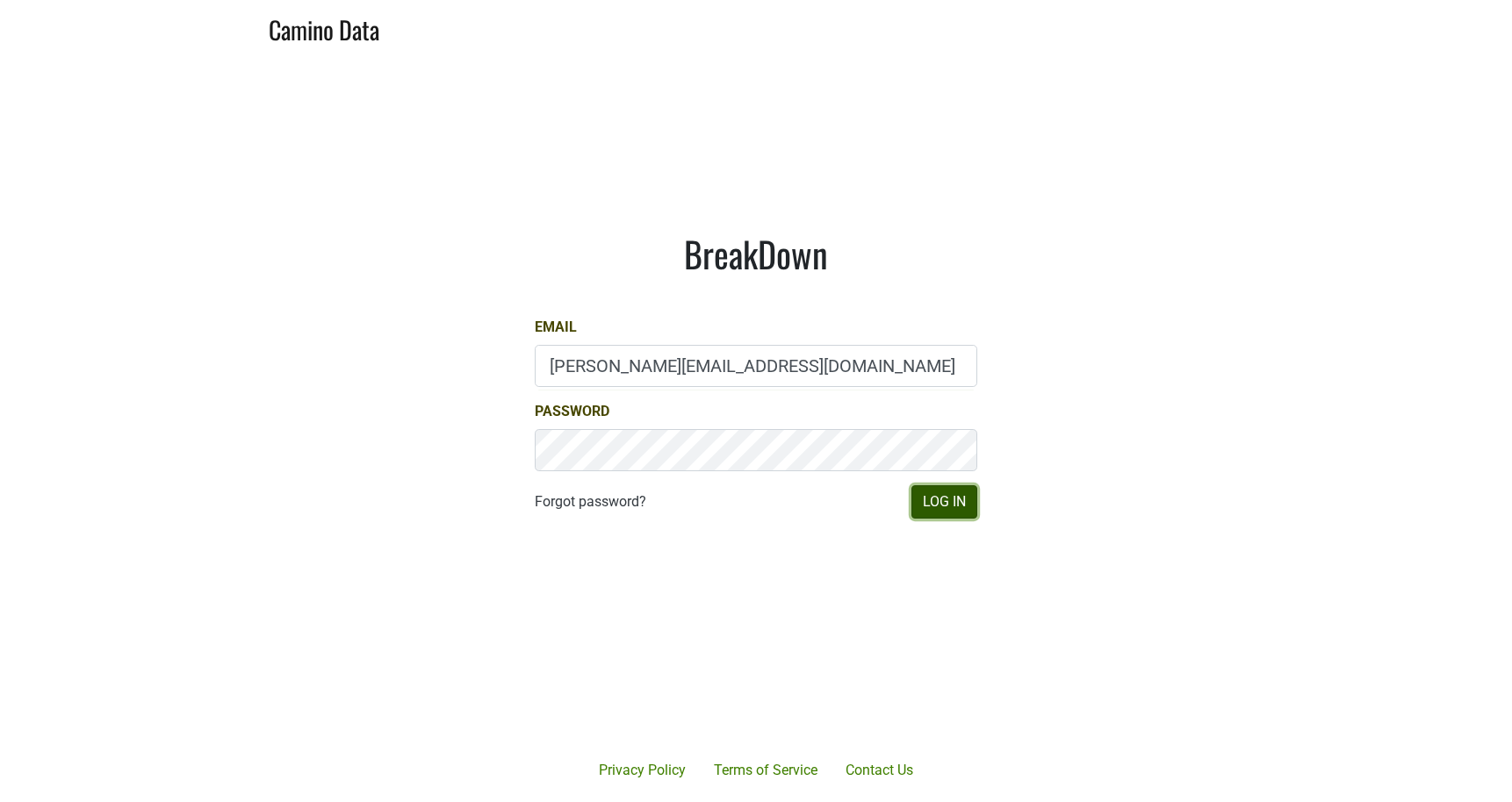
click at [915, 504] on button "Log In" at bounding box center [943, 502] width 65 height 33
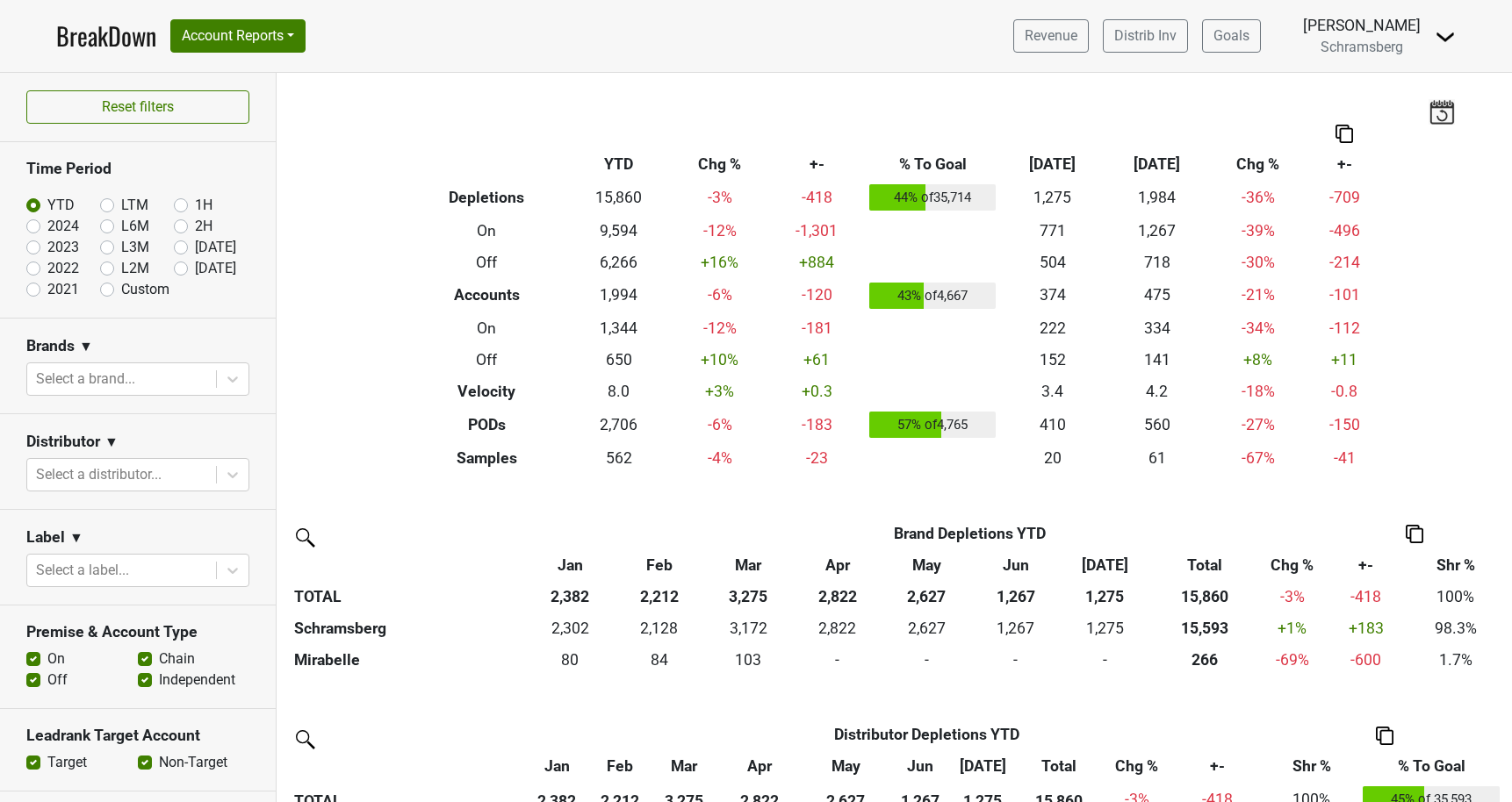
click at [1439, 40] on img at bounding box center [1445, 37] width 21 height 21
click at [1399, 97] on link "Open Leadrank" at bounding box center [1385, 99] width 138 height 28
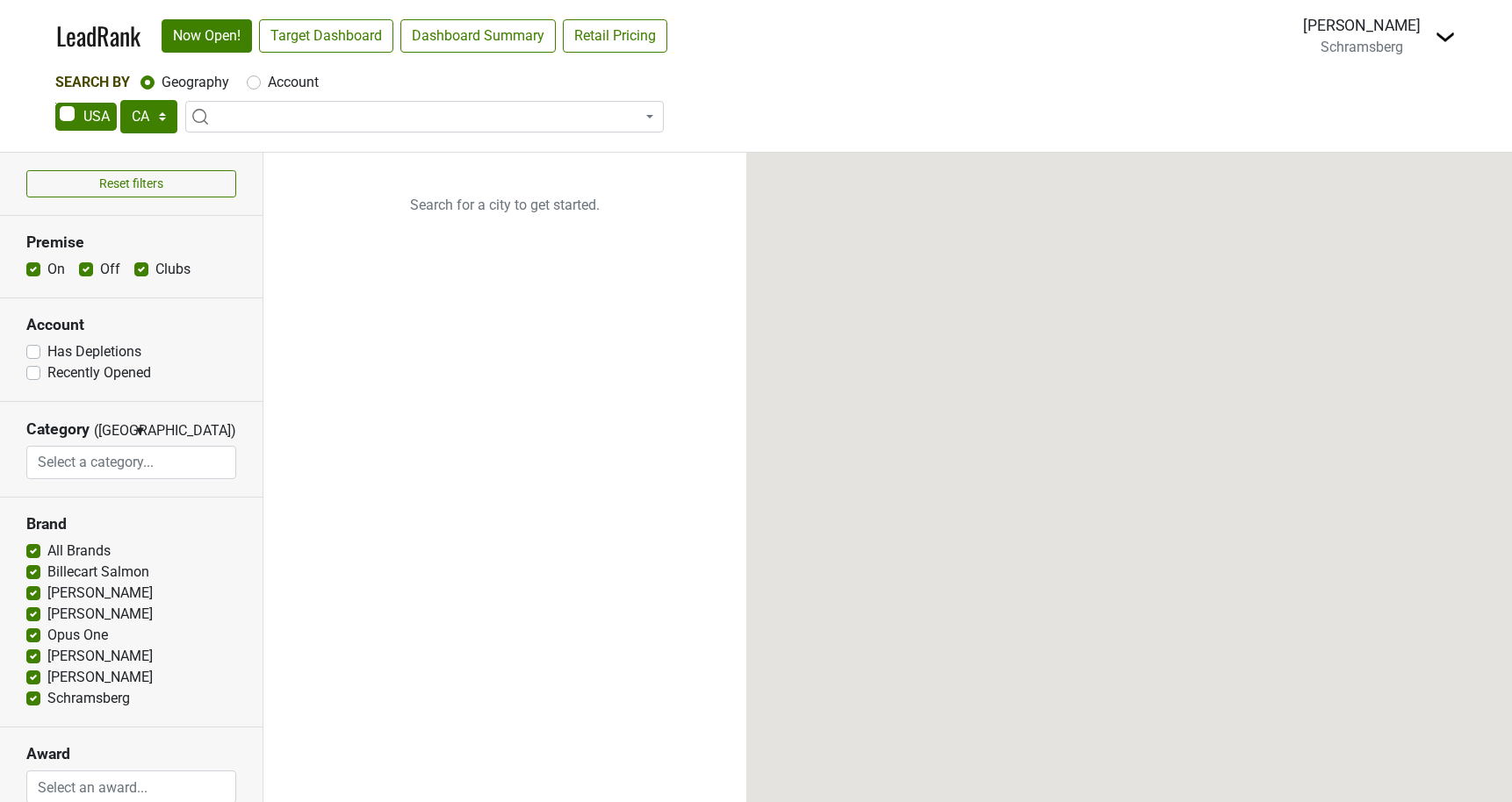
select select "CA"
select select
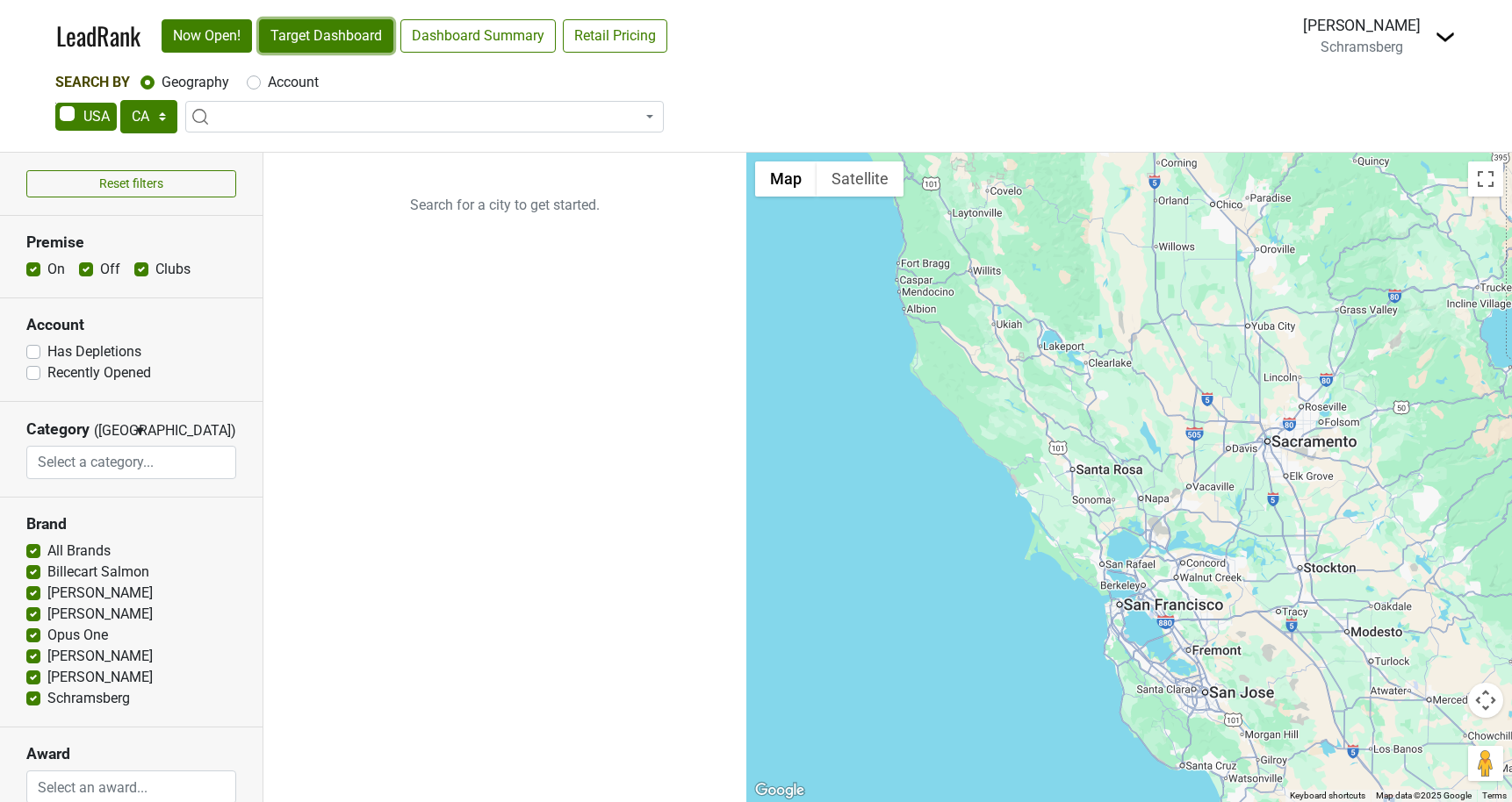
click at [348, 28] on link "Target Dashboard" at bounding box center [326, 36] width 135 height 33
click at [152, 114] on select "AK AL AR AZ CA CO CT DC DE FL GA HI IA ID IL IN KS KY LA MA MD ME MI MN MO MS M…" at bounding box center [148, 117] width 57 height 33
select select "TX"
type input "darioush"
click at [319, 32] on link "Target Dashboard" at bounding box center [326, 36] width 135 height 33
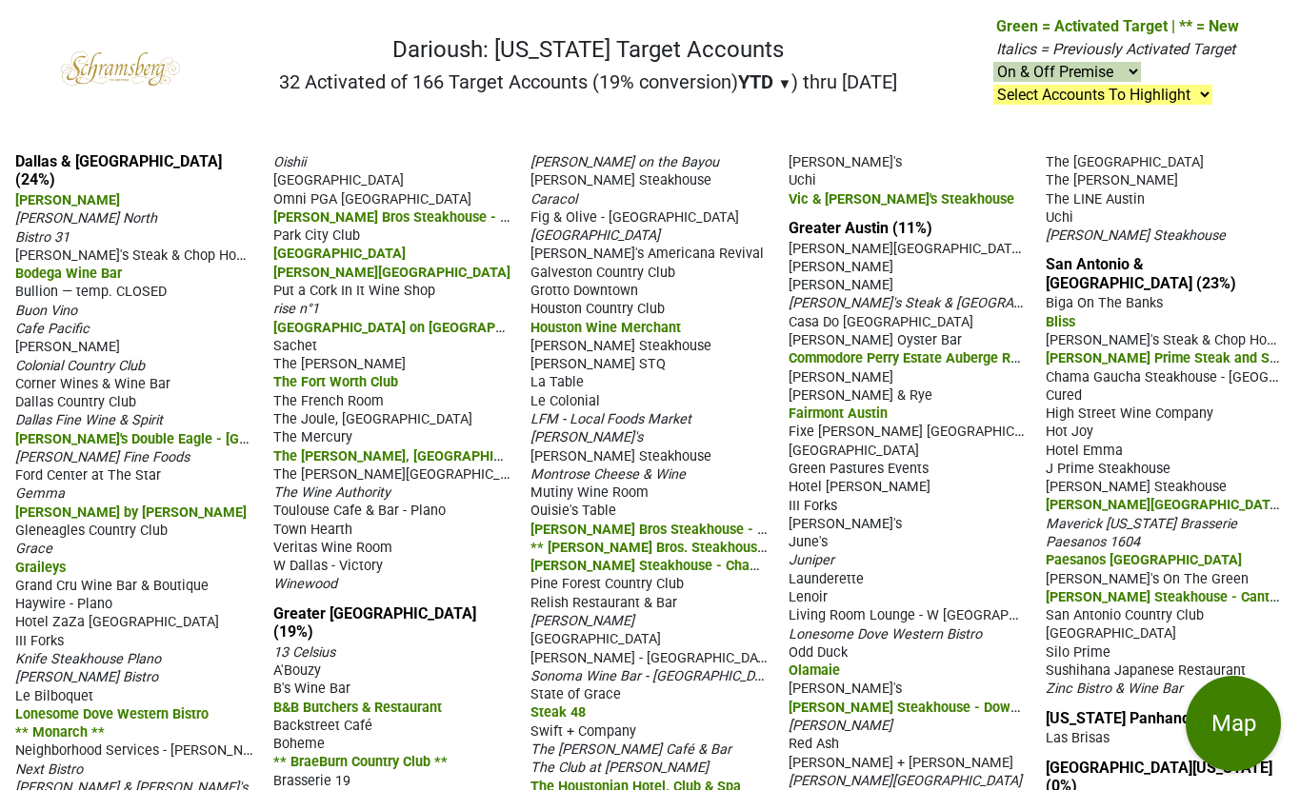
click at [23, 24] on div "Darioush: [US_STATE] Target Accounts 32 Activated of 166 Target Accounts (19% c…" at bounding box center [650, 395] width 1300 height 790
